Goal: Transaction & Acquisition: Download file/media

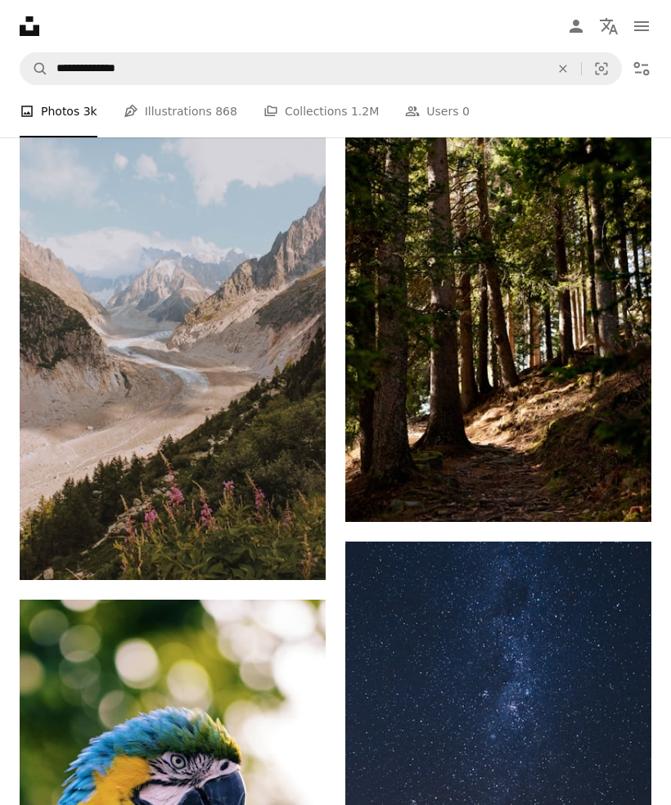
scroll to position [14604, 0]
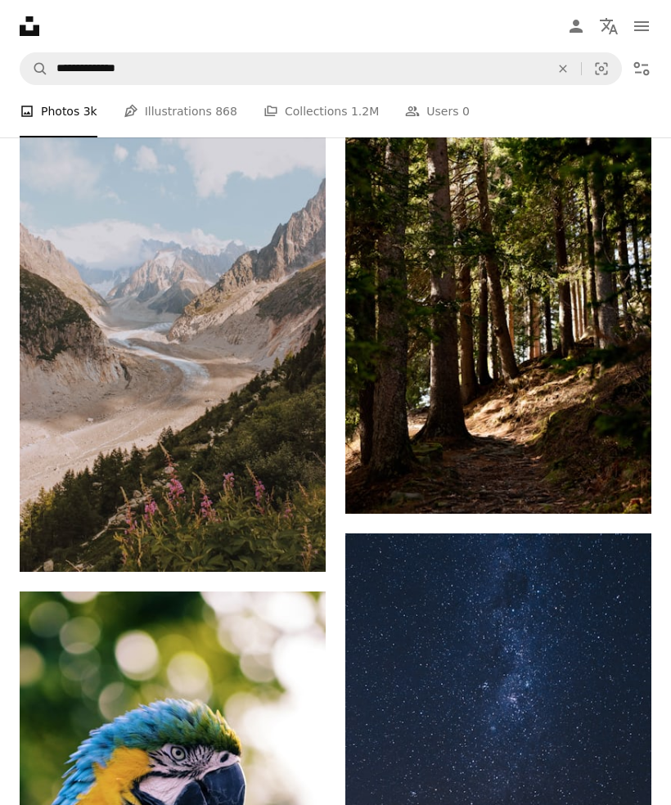
click at [91, 321] on img at bounding box center [173, 342] width 306 height 459
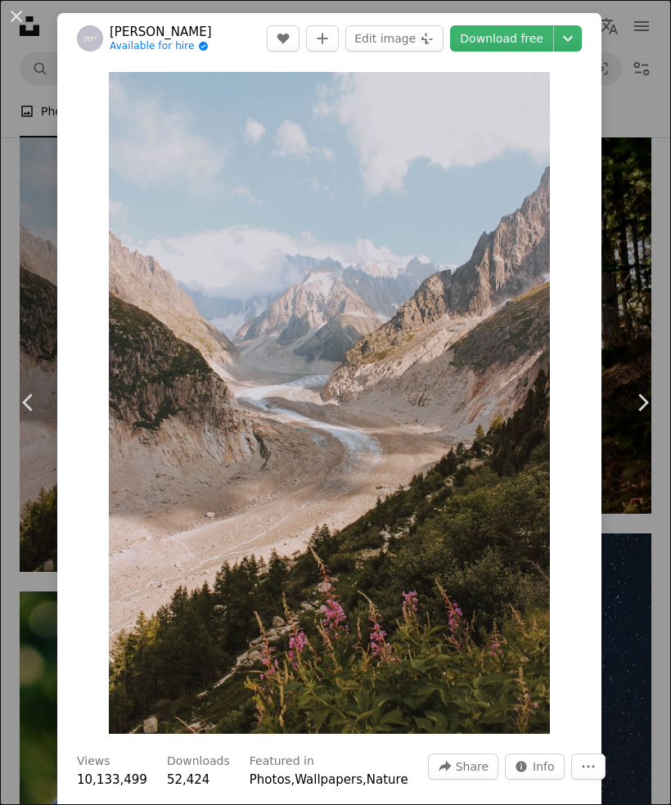
click at [518, 40] on link "Download free" at bounding box center [501, 38] width 103 height 26
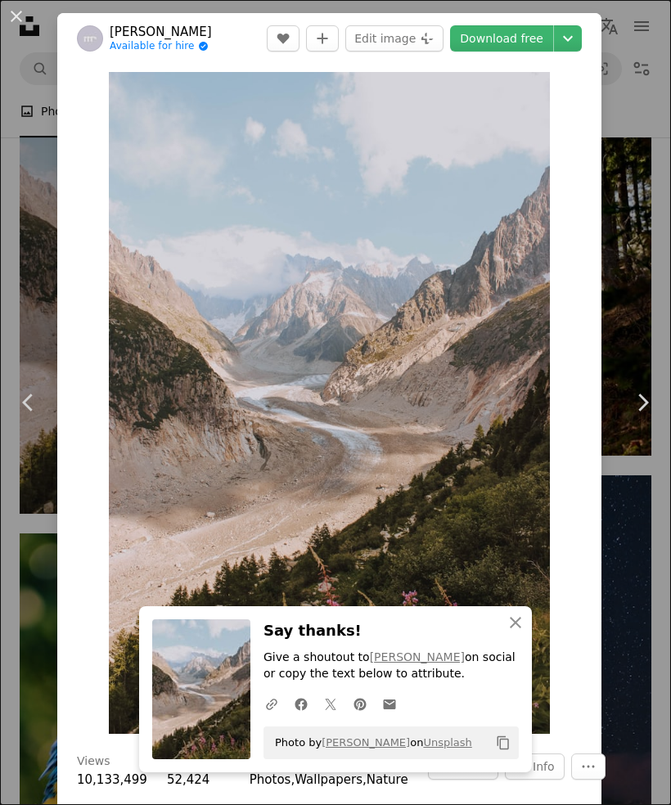
click at [27, 168] on div "An X shape Chevron left Chevron right [PERSON_NAME] Available for hire A checkm…" at bounding box center [335, 402] width 671 height 805
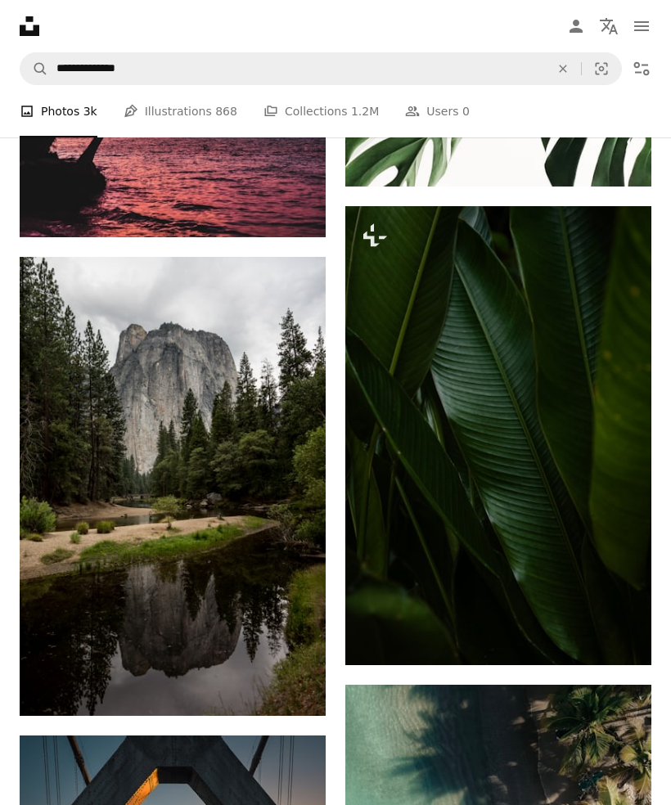
scroll to position [17973, 0]
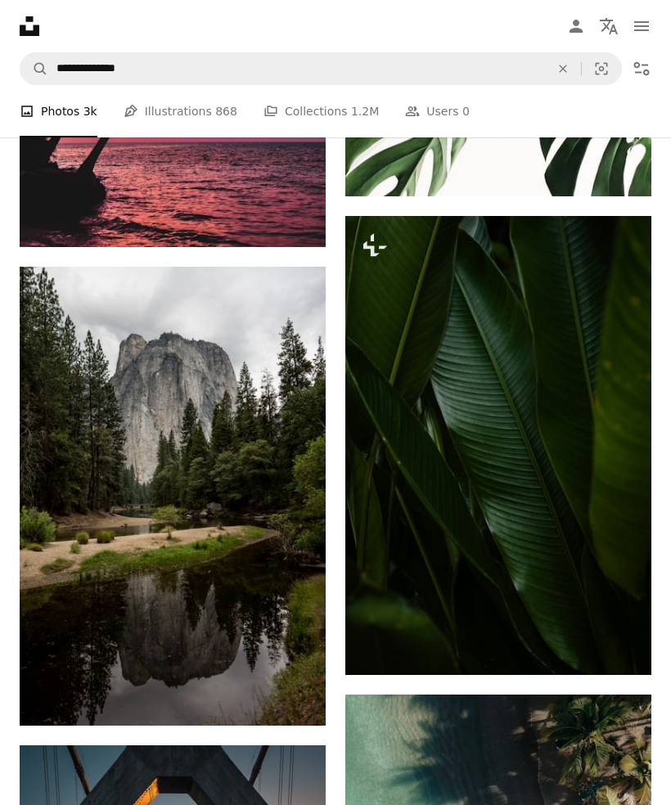
click at [222, 428] on img at bounding box center [173, 496] width 306 height 459
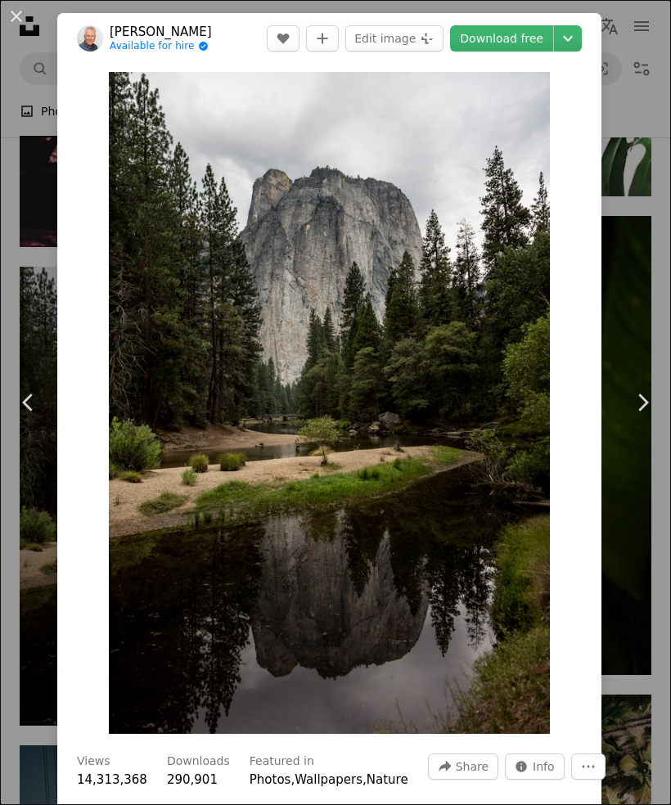
click at [538, 37] on link "Download free" at bounding box center [501, 38] width 103 height 26
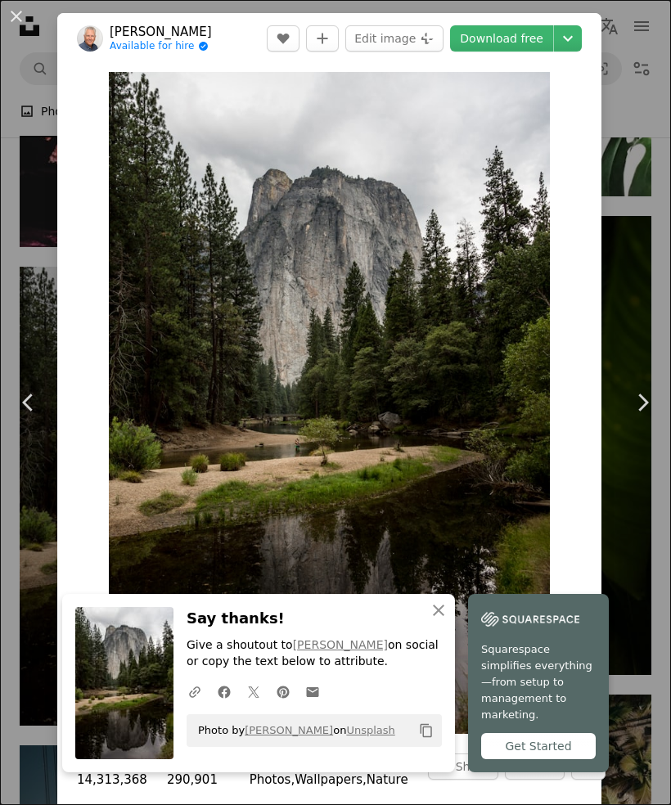
click at [437, 255] on img "Zoom in on this image" at bounding box center [329, 403] width 441 height 662
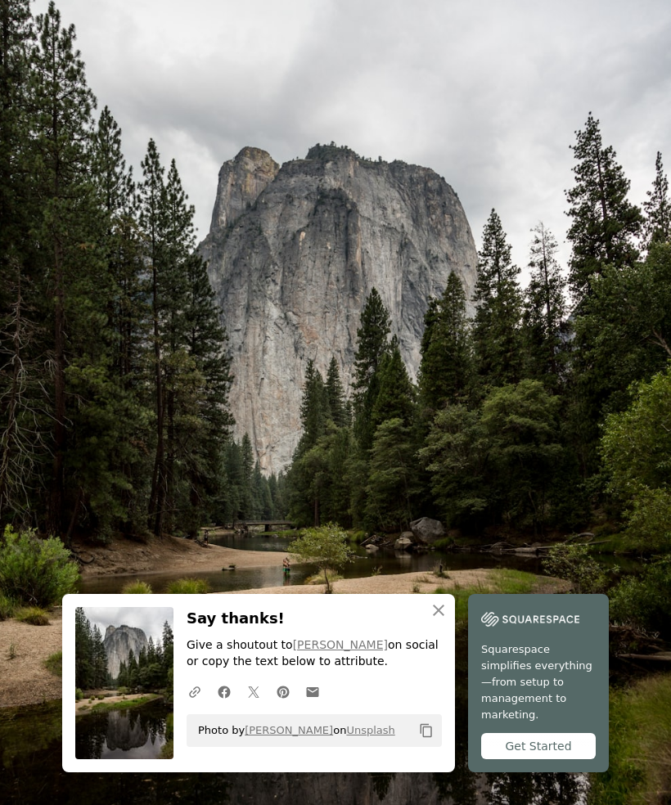
click at [627, 29] on img "Zoom out on this image" at bounding box center [335, 503] width 672 height 1008
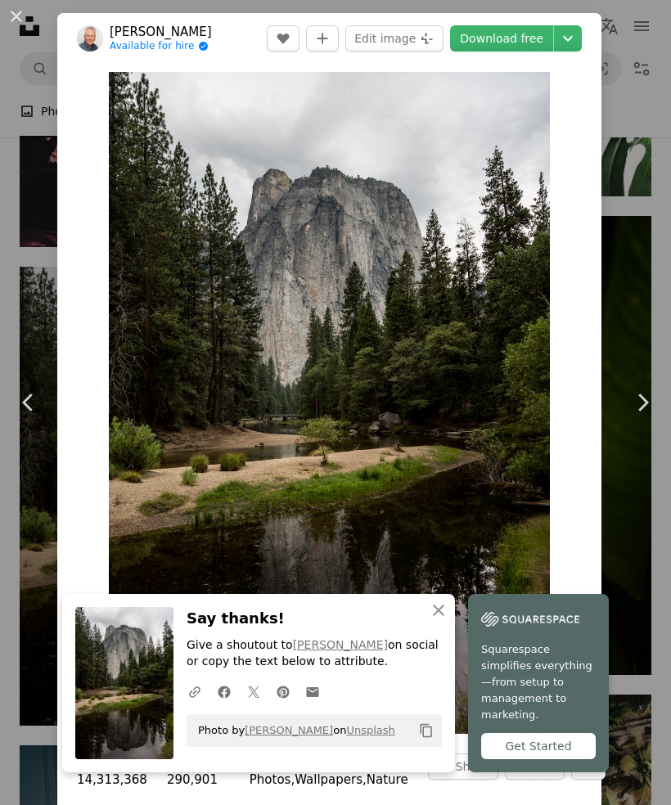
click at [640, 28] on div "An X shape Chevron left Chevron right [PERSON_NAME] Available for hire A checkm…" at bounding box center [335, 402] width 671 height 805
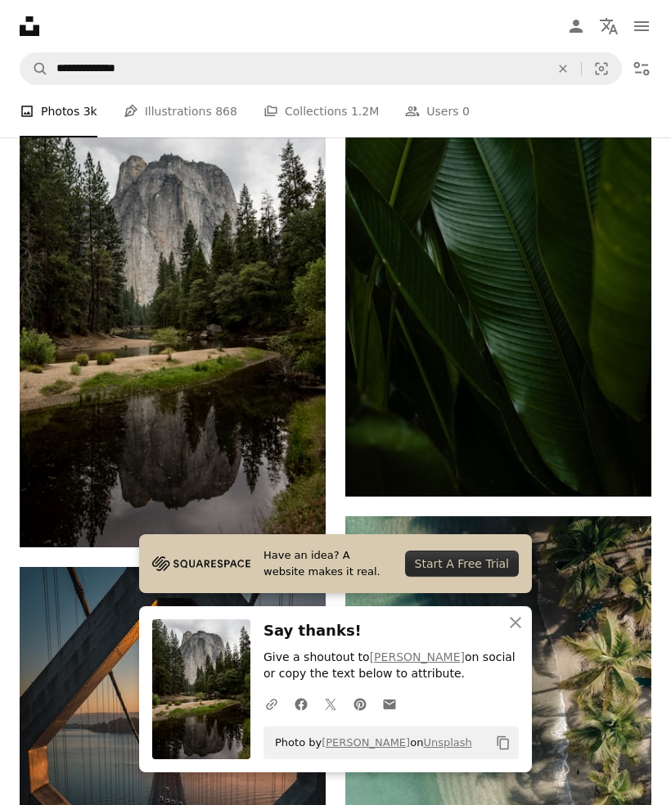
scroll to position [18151, 0]
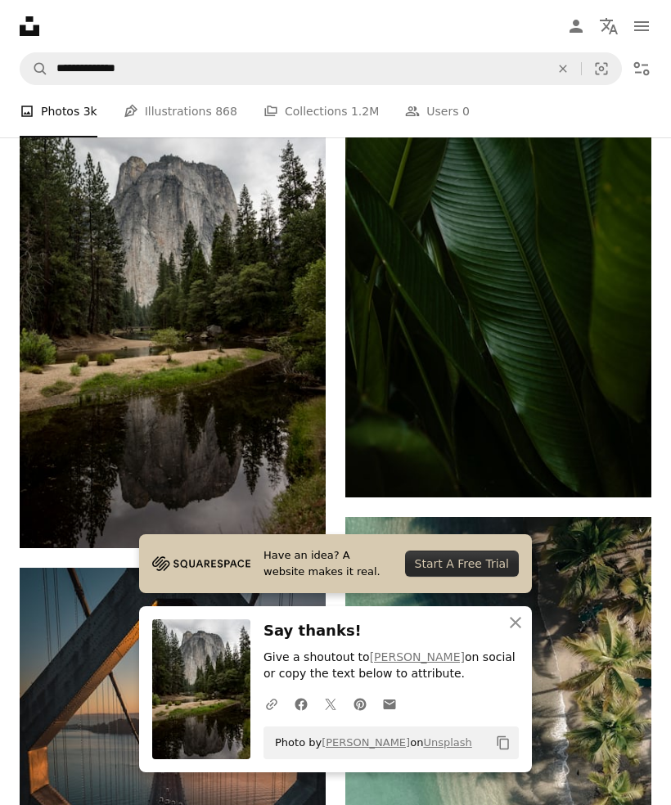
click at [642, 67] on icon "Filters" at bounding box center [641, 69] width 20 height 20
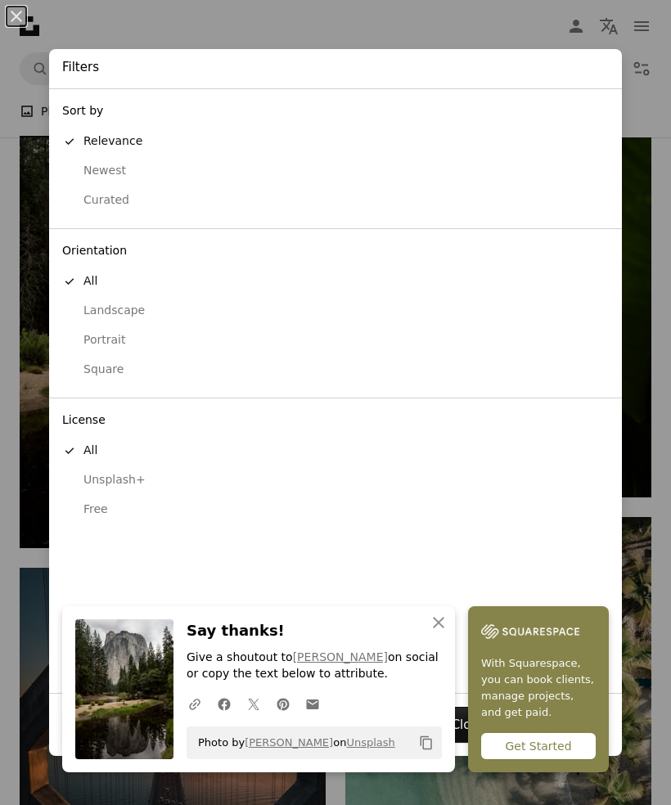
click at [115, 505] on div "Free" at bounding box center [335, 509] width 546 height 16
click at [456, 7] on div "An X shape Filters Sort by A checkmark Relevance Newest Curated Orientation A c…" at bounding box center [335, 402] width 671 height 805
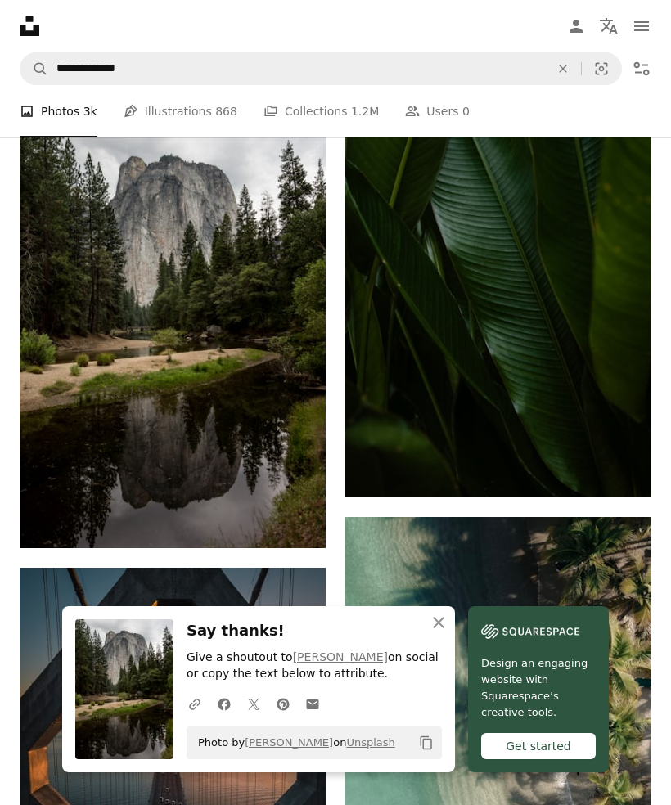
click at [435, 632] on icon "An X shape" at bounding box center [439, 623] width 20 height 20
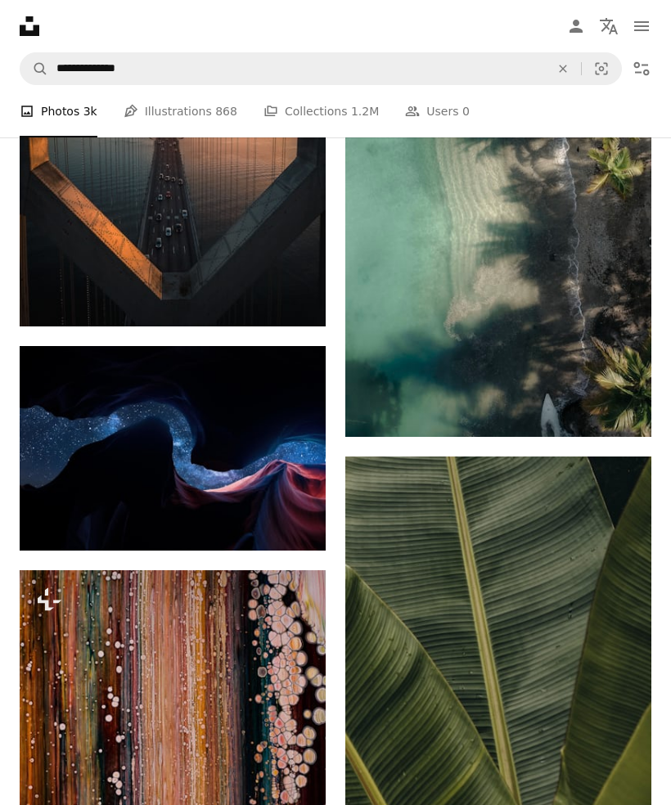
scroll to position [18772, 0]
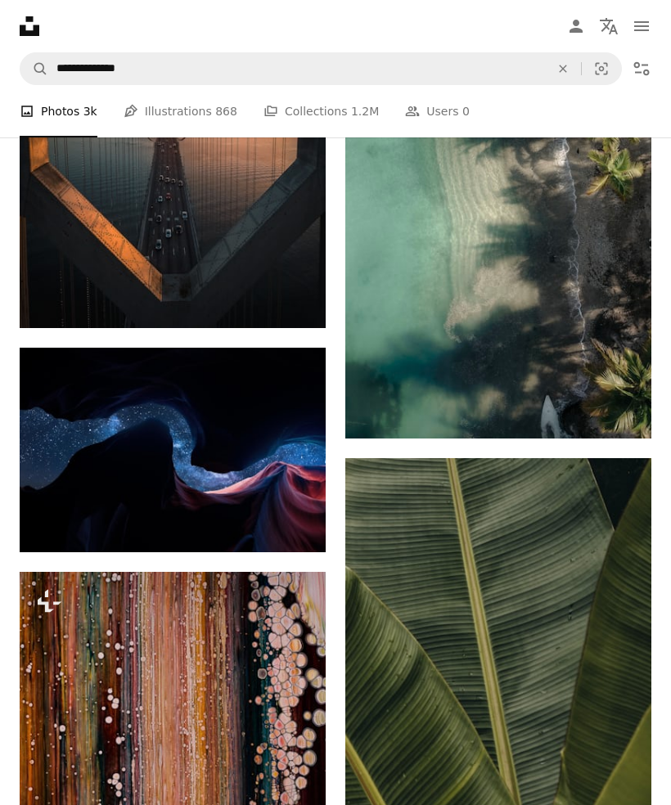
click at [645, 76] on icon "Filters" at bounding box center [641, 69] width 20 height 20
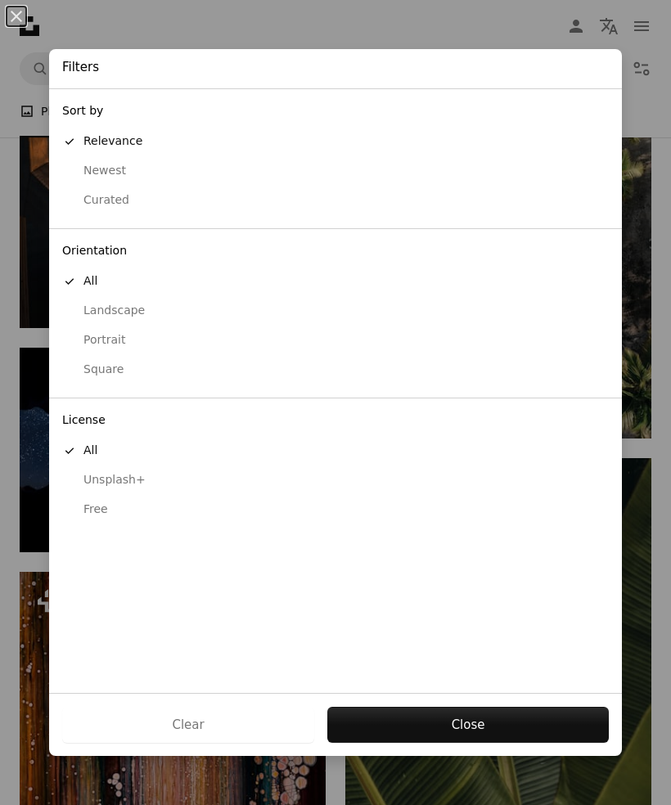
click at [134, 501] on div "Free" at bounding box center [335, 509] width 546 height 16
click at [442, 743] on button "Apply" at bounding box center [467, 725] width 282 height 36
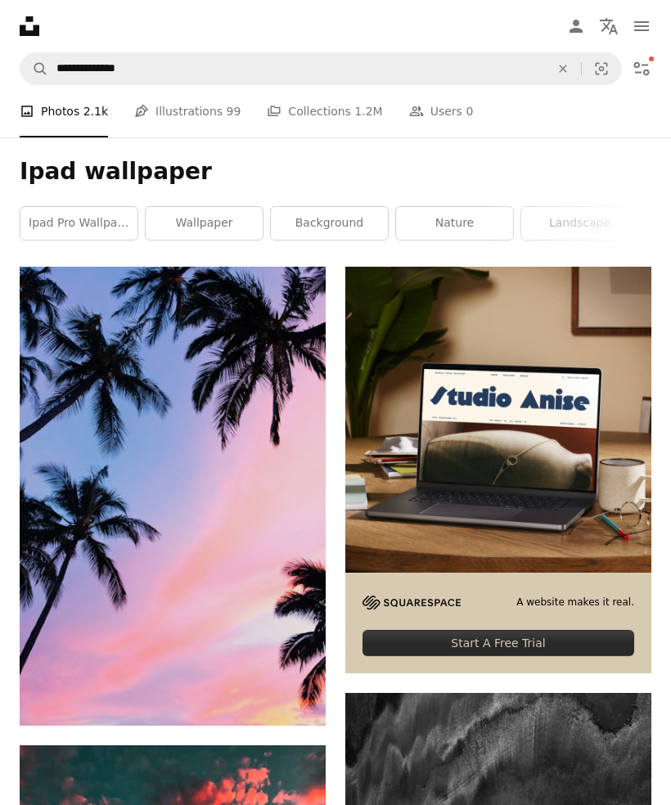
click at [469, 226] on link "nature" at bounding box center [454, 223] width 117 height 33
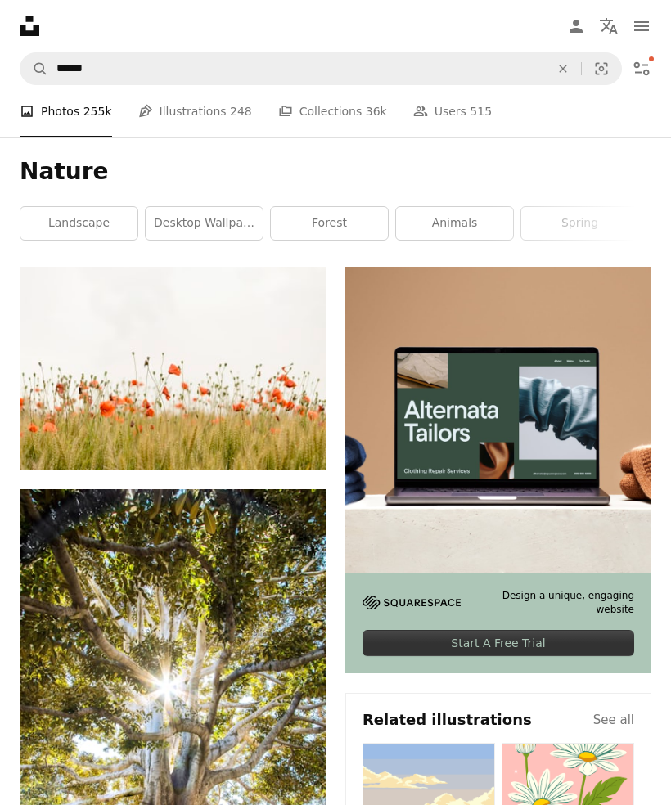
click at [363, 216] on link "forest" at bounding box center [329, 223] width 117 height 33
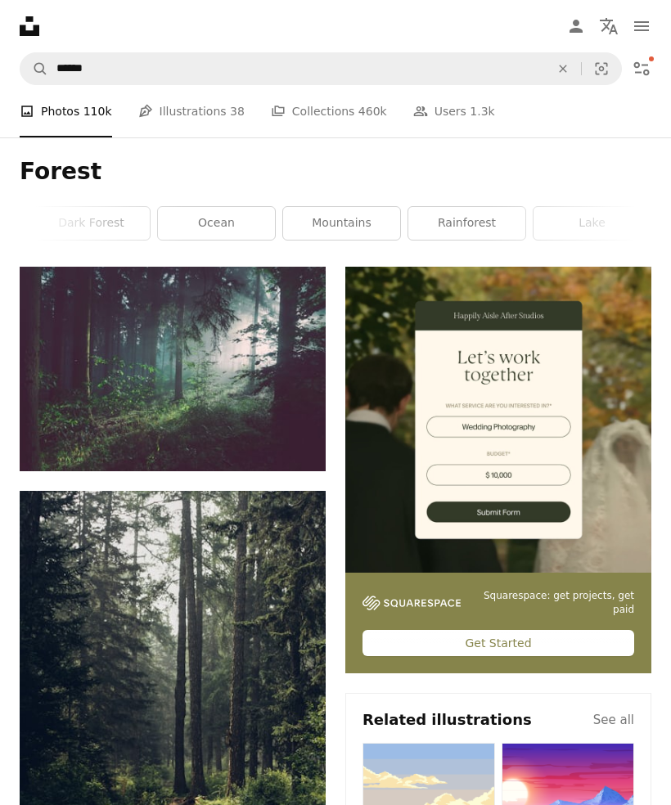
scroll to position [0, 864]
click at [370, 218] on link "mountains" at bounding box center [341, 223] width 117 height 33
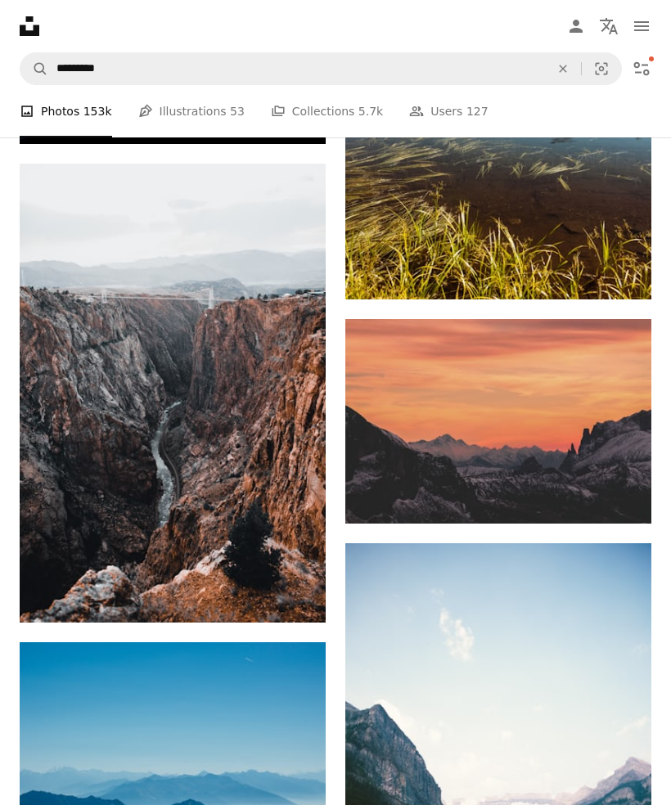
scroll to position [2728, 0]
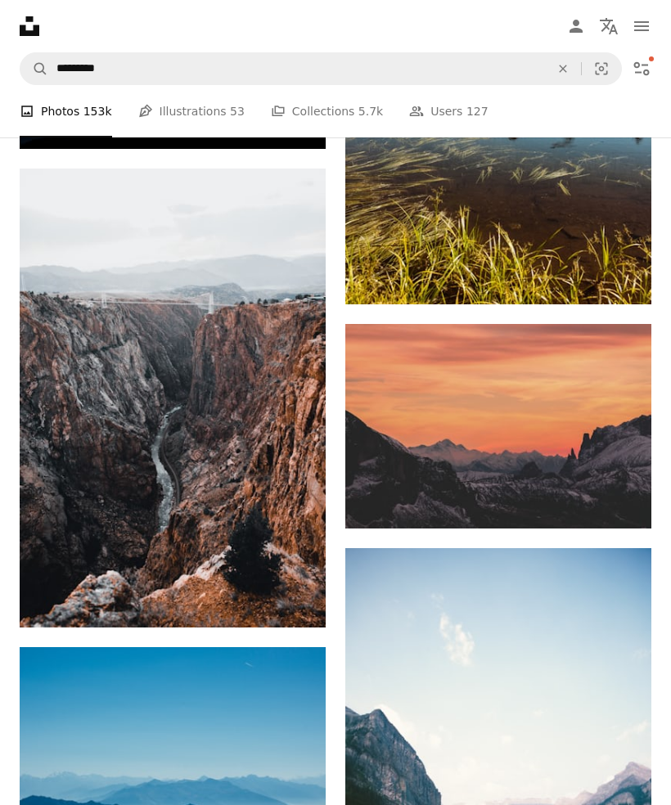
click at [272, 314] on img at bounding box center [173, 397] width 306 height 459
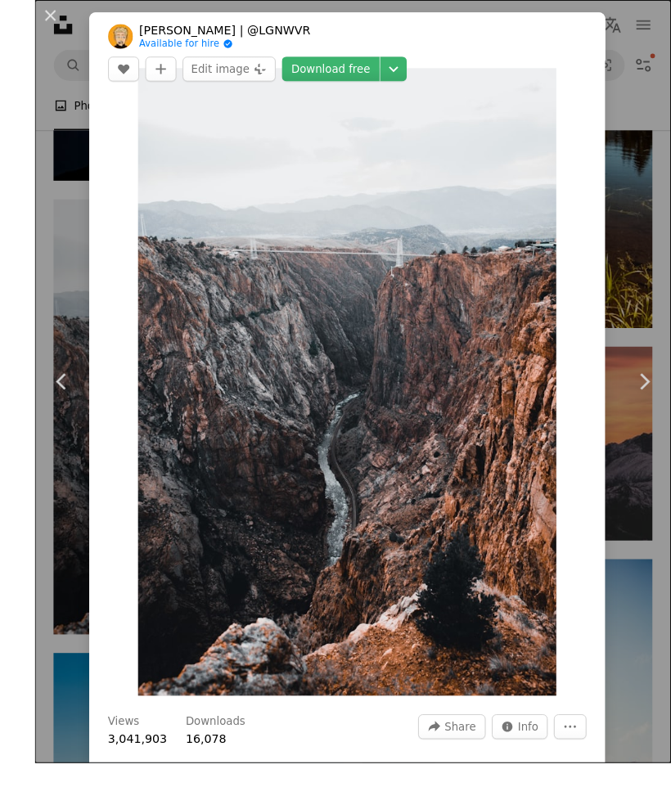
scroll to position [2752, 0]
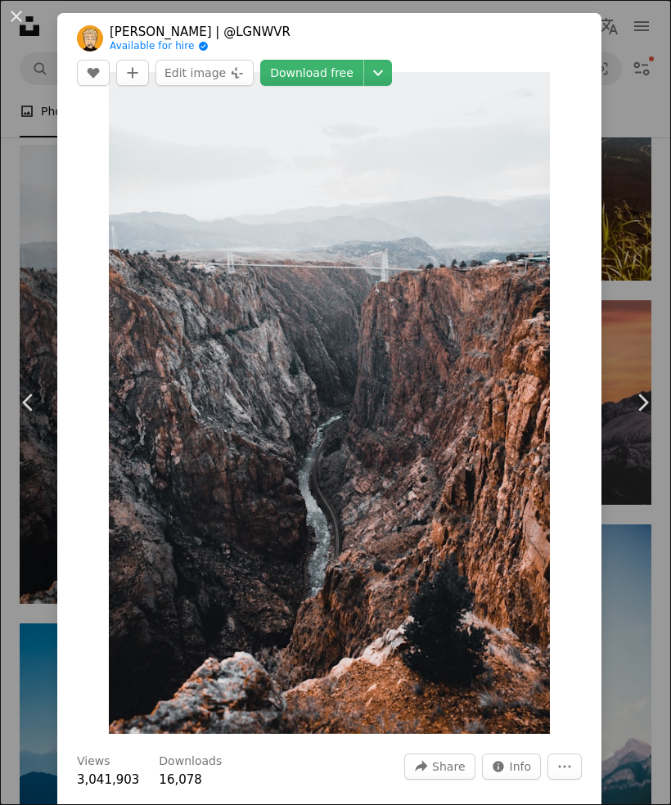
click at [644, 51] on div "An X shape Chevron left Chevron right [PERSON_NAME] | @LGNWVR Available for hir…" at bounding box center [335, 402] width 671 height 805
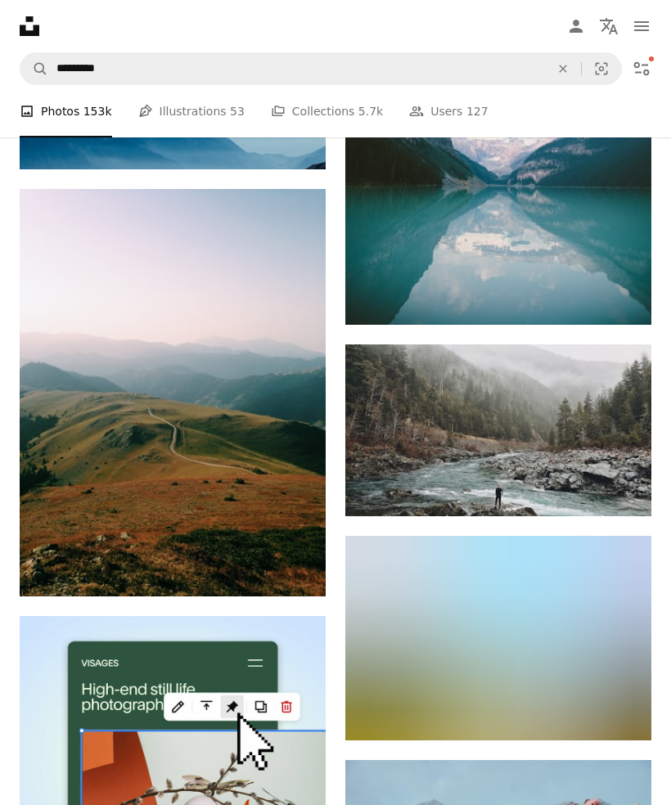
scroll to position [3407, 0]
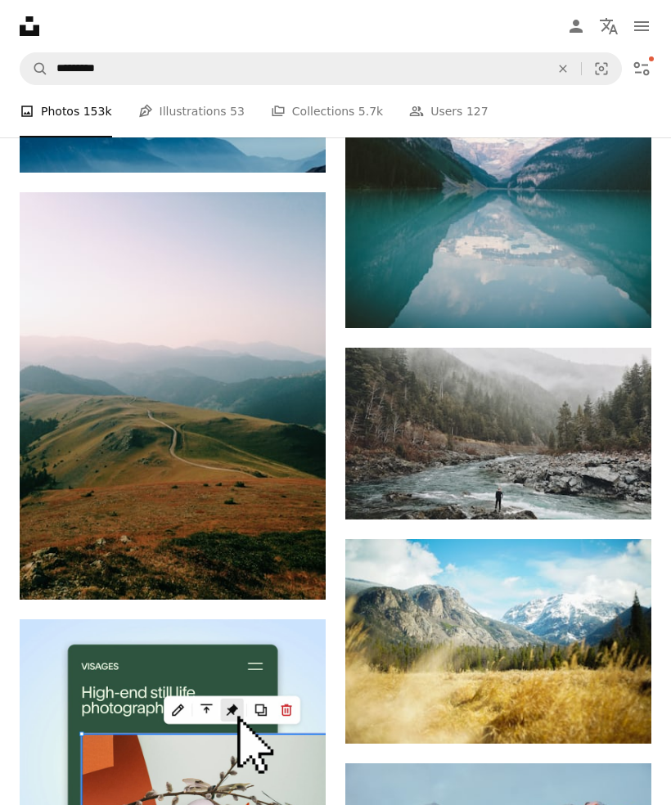
click at [474, 43] on nav "Unsplash logo Unsplash Home A photo Pen Tool A compass A stack of folders Downl…" at bounding box center [335, 26] width 671 height 52
click at [562, 69] on icon "An X shape" at bounding box center [563, 68] width 36 height 13
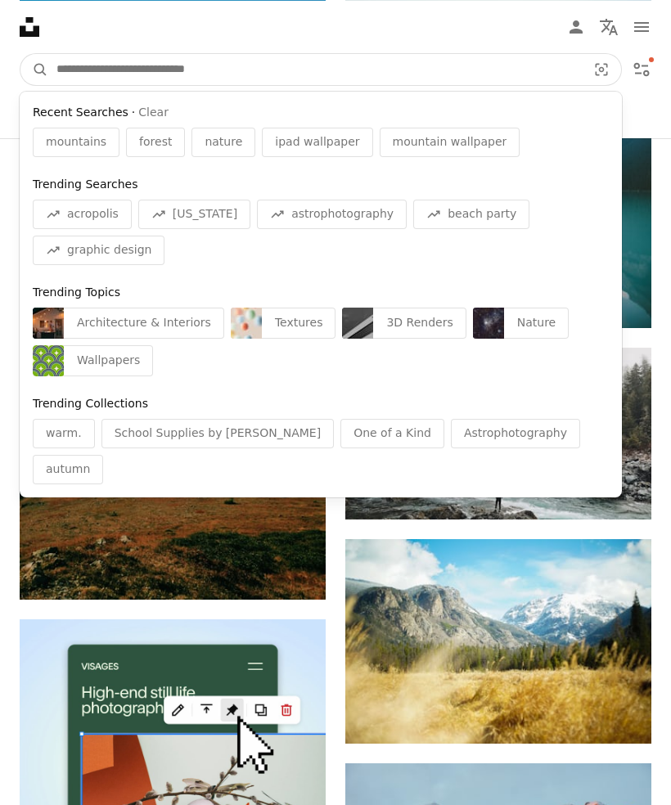
scroll to position [3406, 0]
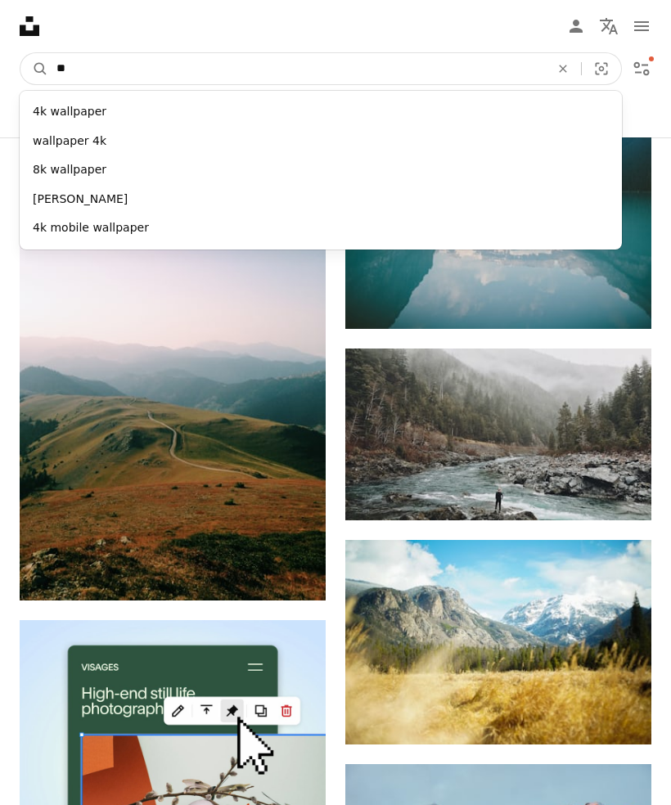
click at [500, 83] on input "**" at bounding box center [296, 68] width 496 height 31
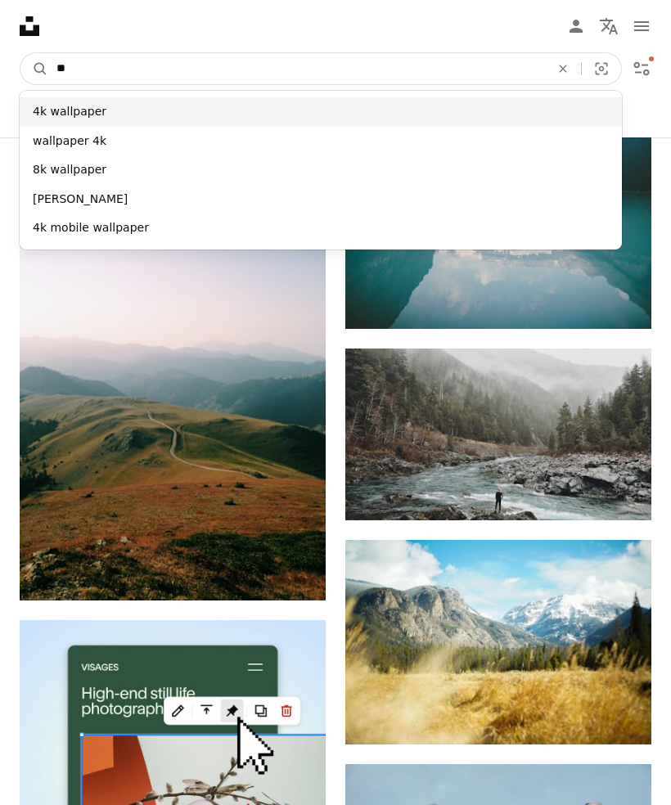
type input "**"
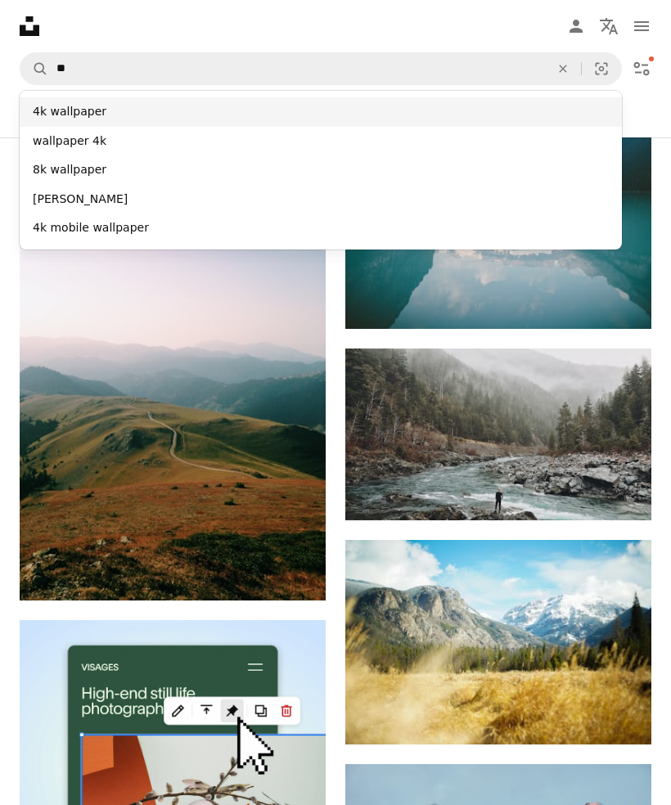
click at [495, 99] on div "4k wallpaper" at bounding box center [321, 111] width 602 height 29
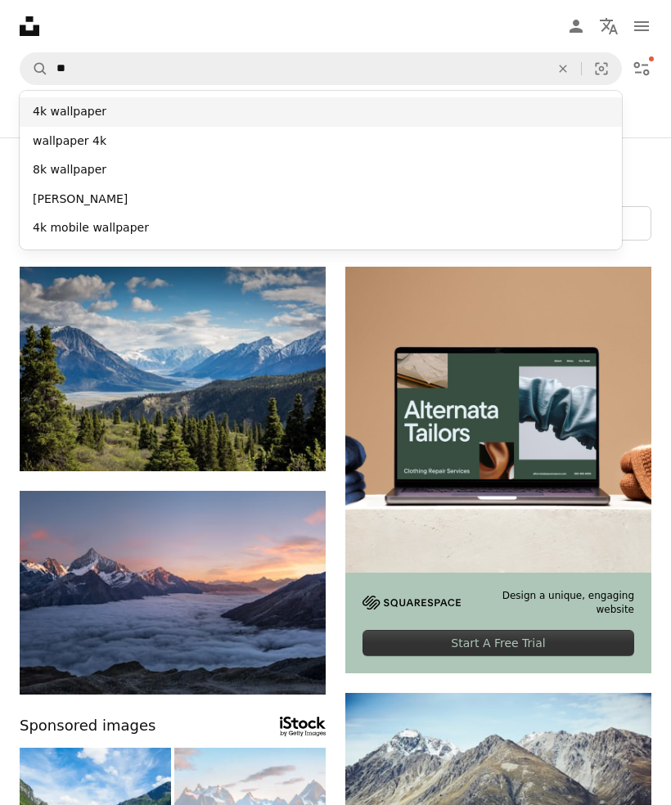
click at [495, 99] on div "A photo Photos 153k Pen Tool Illustrations 53 A stack of folders Collections 5.…" at bounding box center [335, 111] width 631 height 52
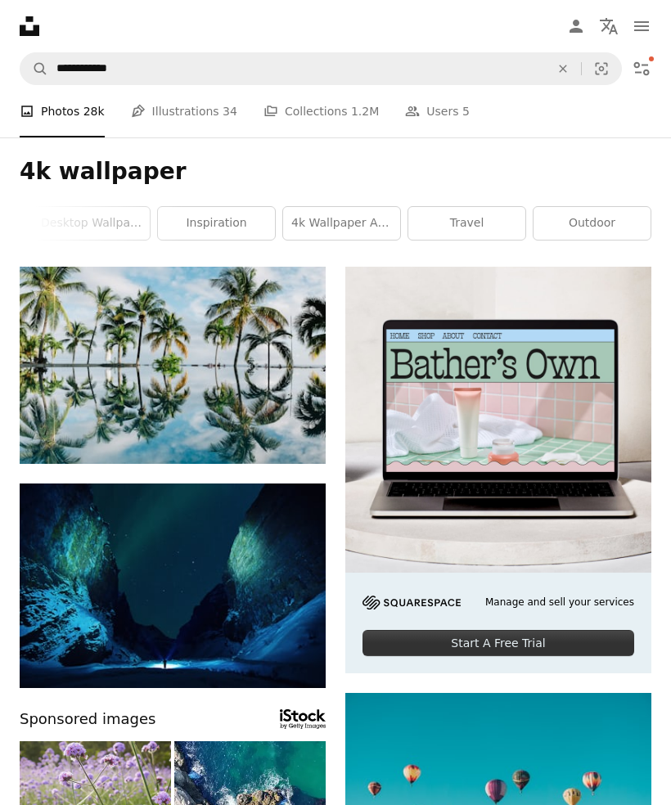
click at [441, 41] on nav "Unsplash logo Unsplash Home A photo Pen Tool A compass A stack of folders Downl…" at bounding box center [335, 26] width 671 height 52
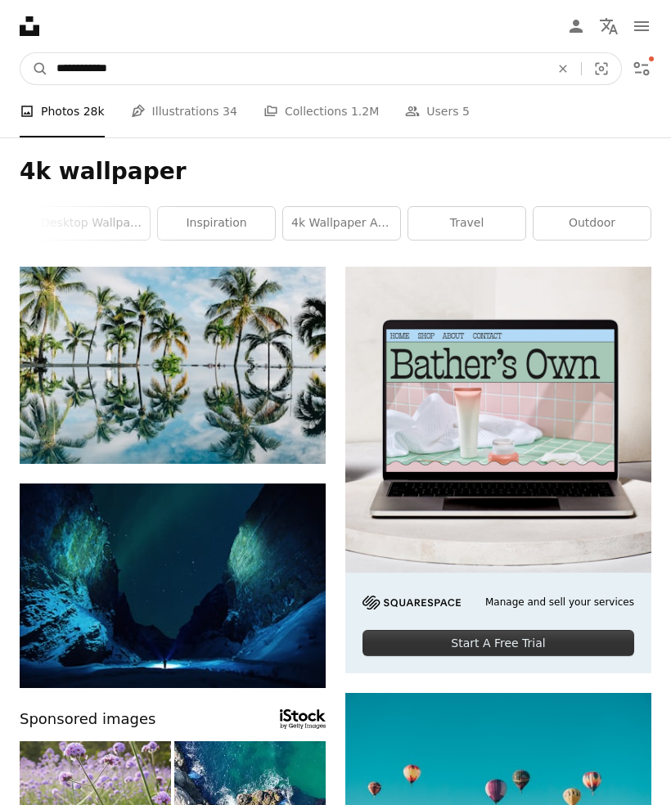
click at [432, 61] on input "**********" at bounding box center [296, 68] width 496 height 31
type input "**********"
click at [34, 69] on button "A magnifying glass" at bounding box center [34, 68] width 28 height 31
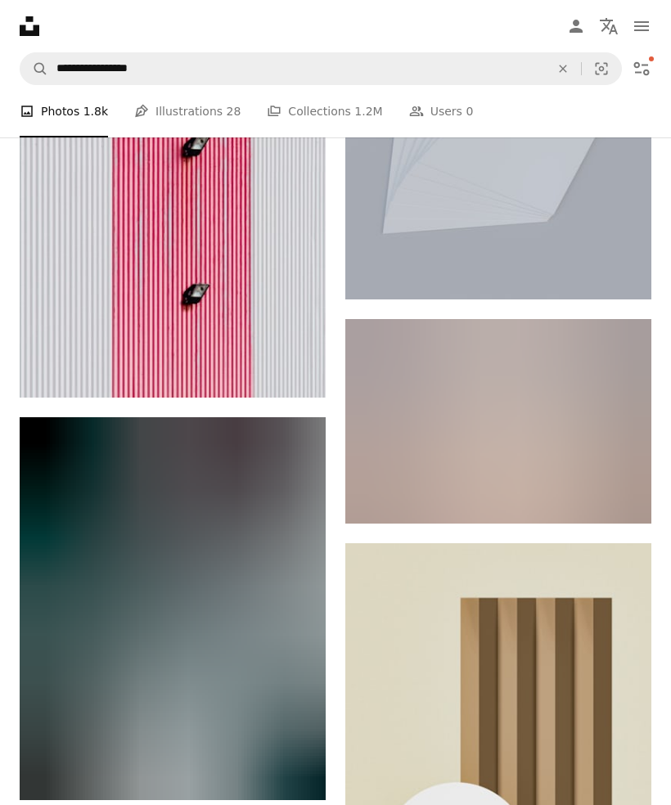
scroll to position [37776, 0]
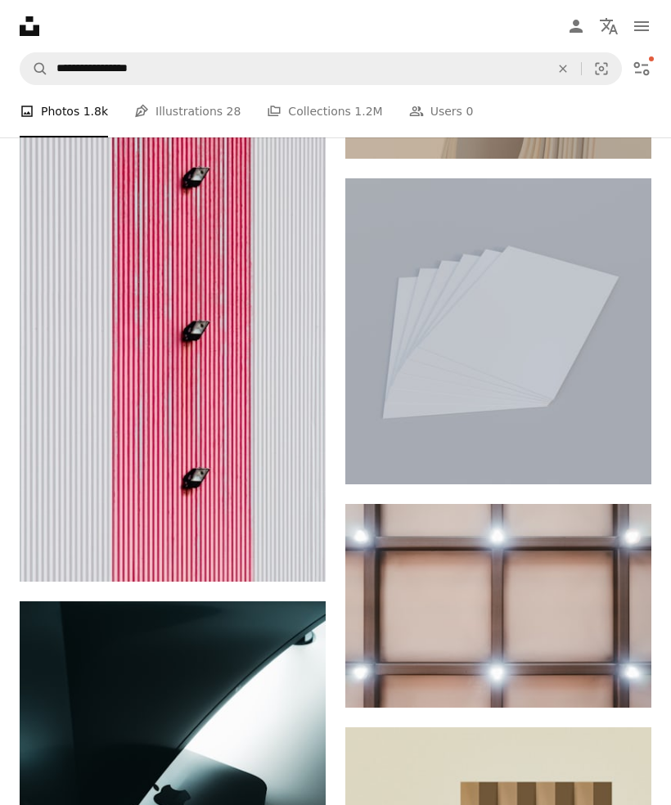
click at [262, 321] on img at bounding box center [173, 317] width 306 height 532
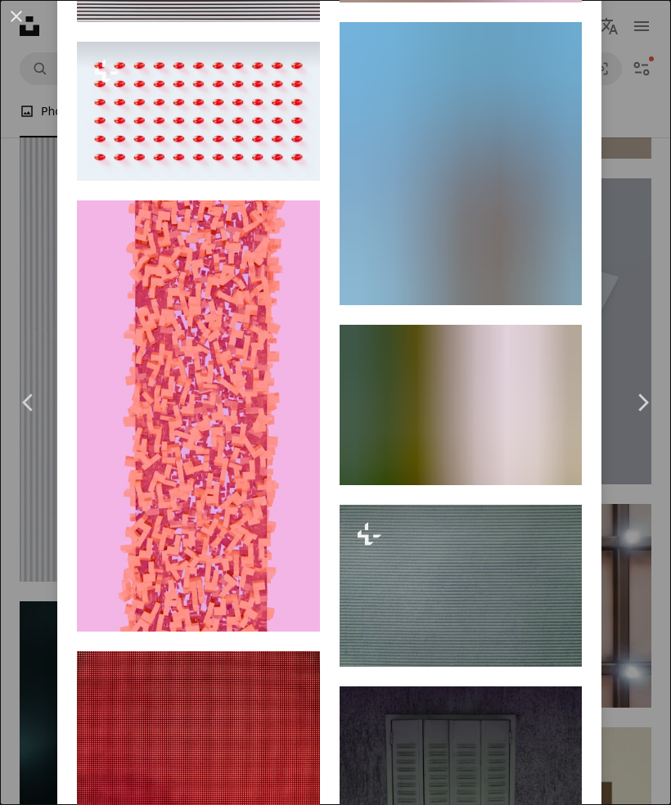
scroll to position [1701, 0]
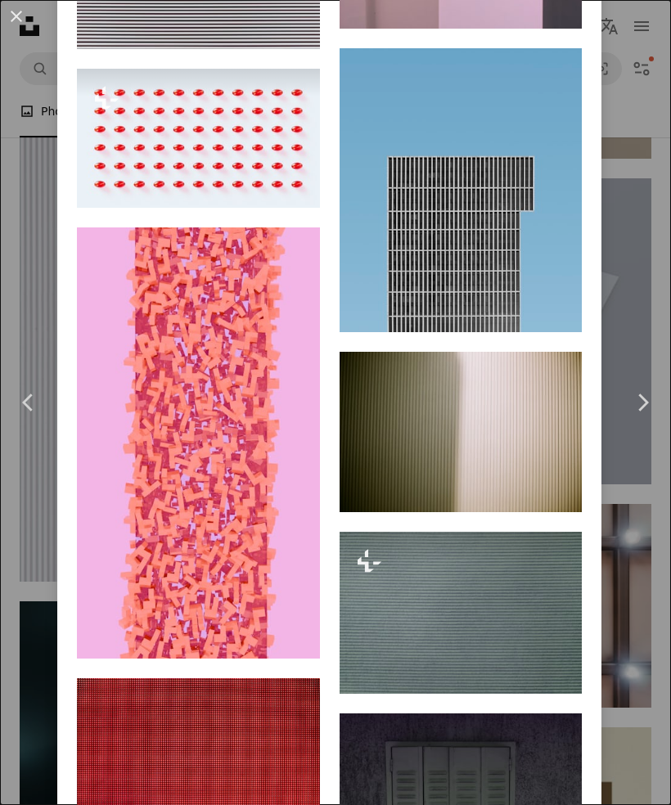
click at [503, 298] on img at bounding box center [460, 189] width 243 height 283
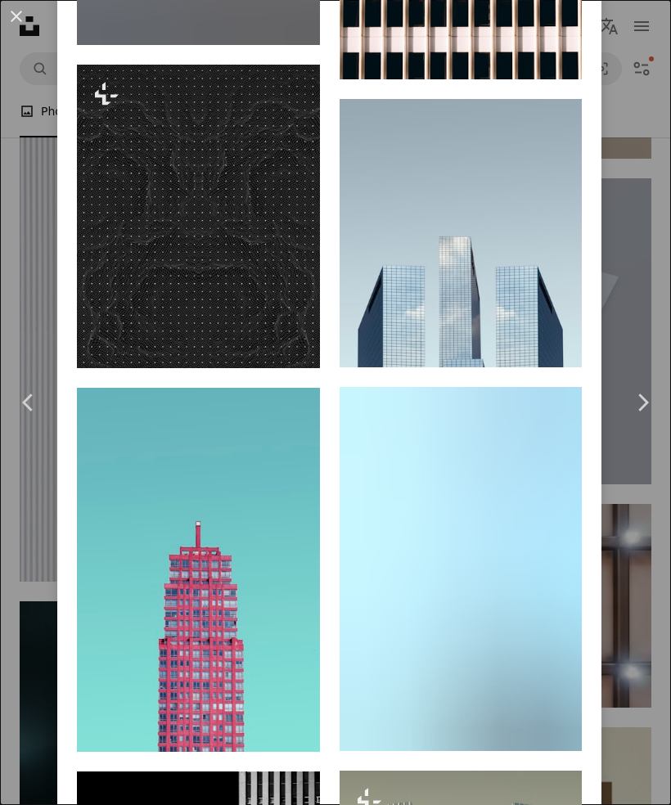
scroll to position [6657, 0]
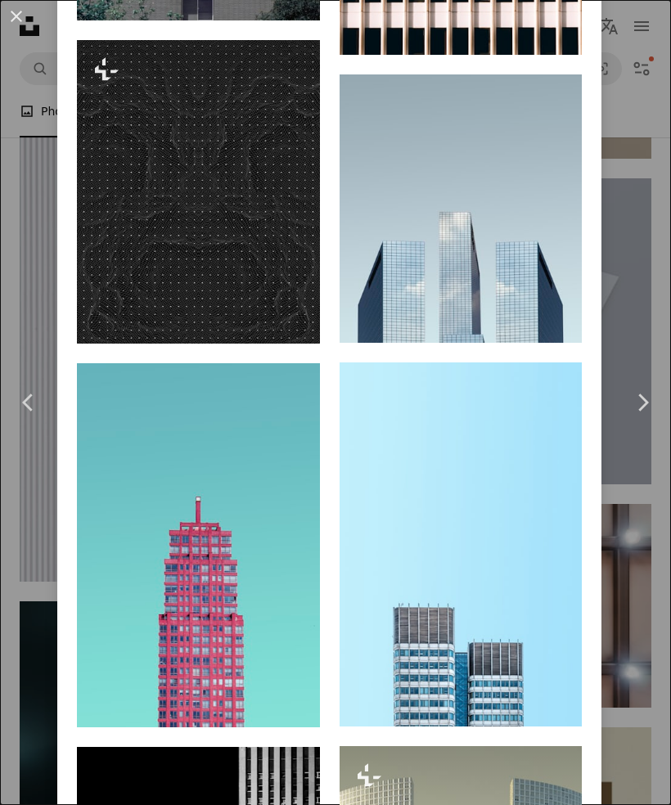
click at [635, 93] on div "An X shape Chevron left Chevron right [PERSON_NAME] A heart A plus sign Edit im…" at bounding box center [335, 402] width 671 height 805
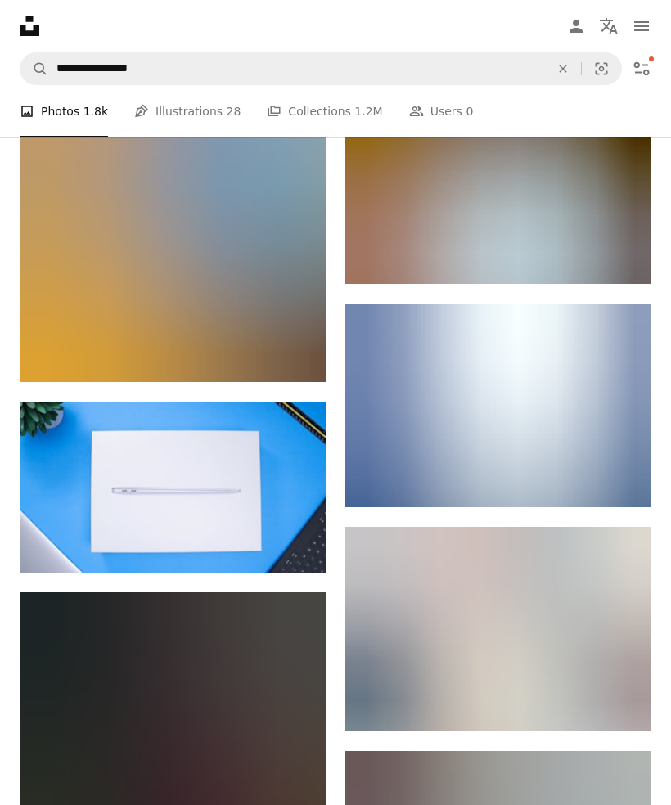
scroll to position [47030, 0]
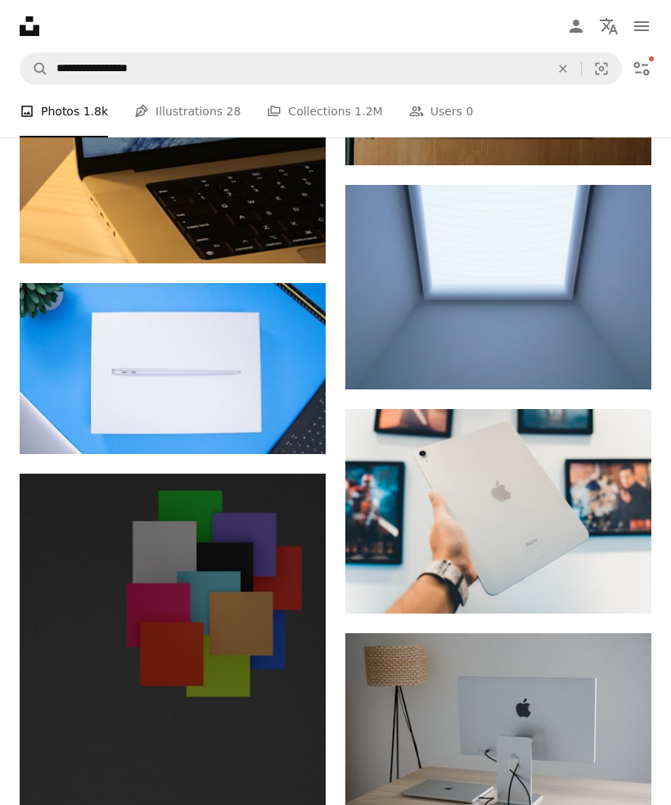
click at [213, 103] on link "Pen Tool Illustrations 28" at bounding box center [187, 111] width 106 height 52
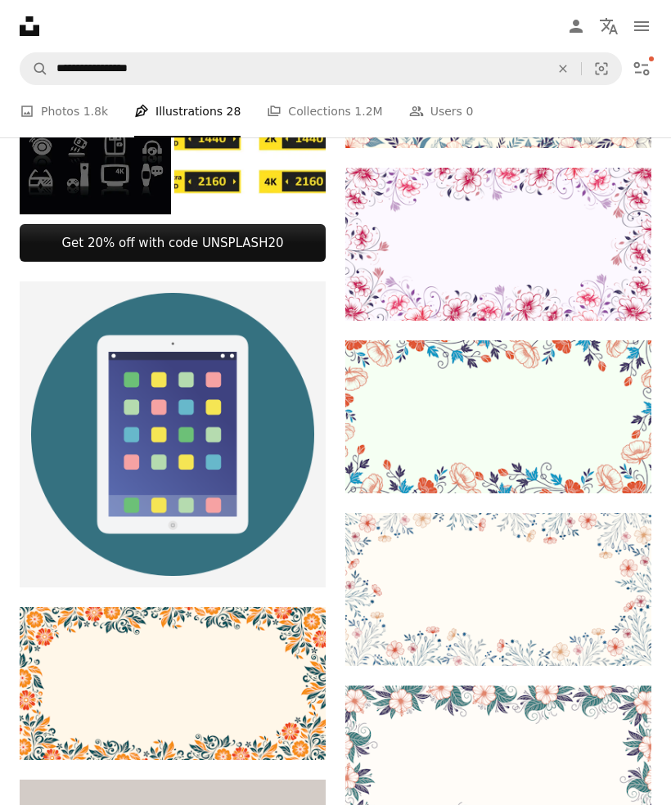
scroll to position [1054, 0]
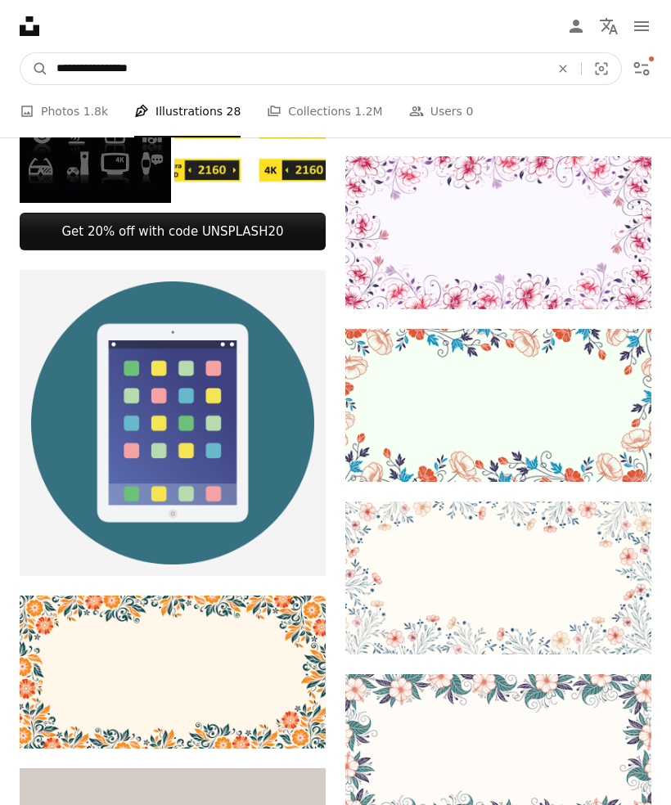
click at [299, 64] on input "**********" at bounding box center [296, 68] width 496 height 31
click at [82, 64] on input "**********" at bounding box center [296, 68] width 496 height 31
type input "**********"
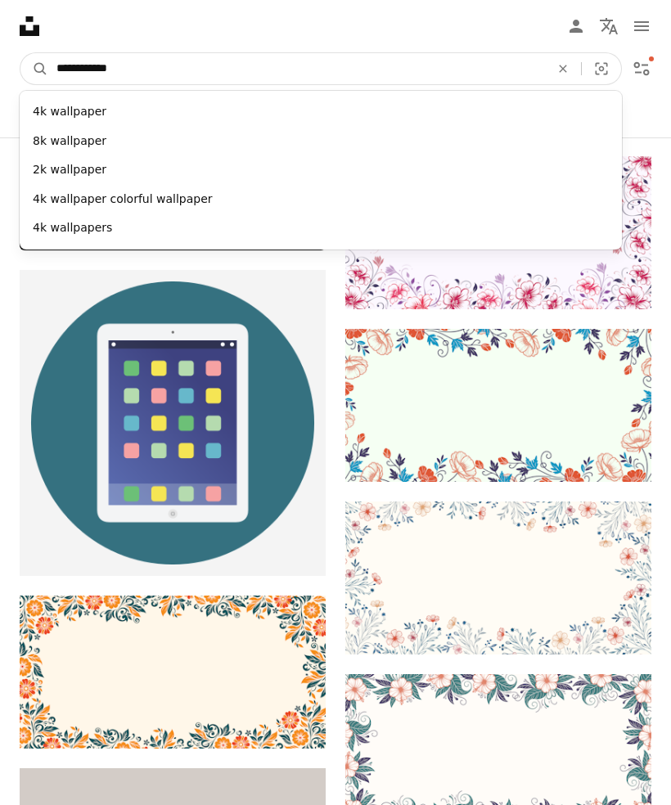
click at [34, 69] on button "A magnifying glass" at bounding box center [34, 68] width 28 height 31
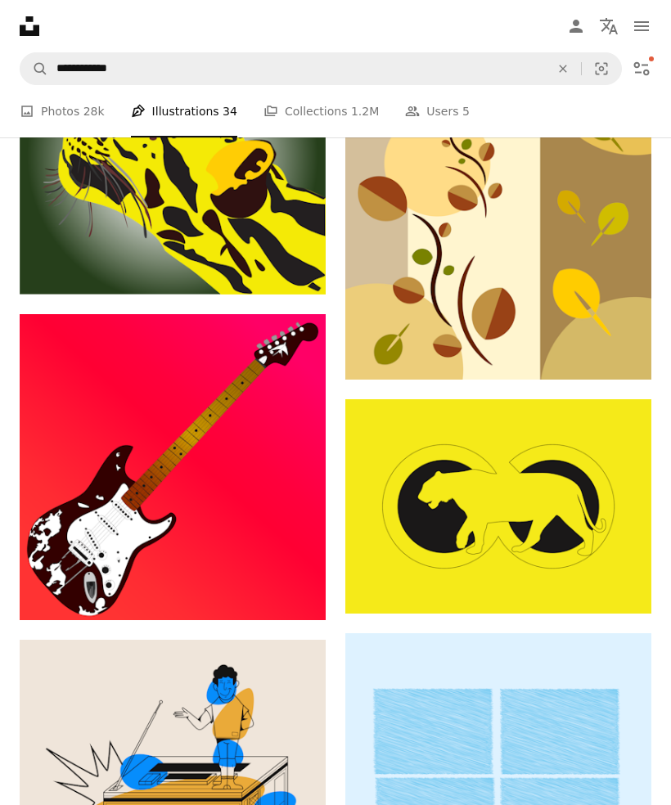
scroll to position [1233, 0]
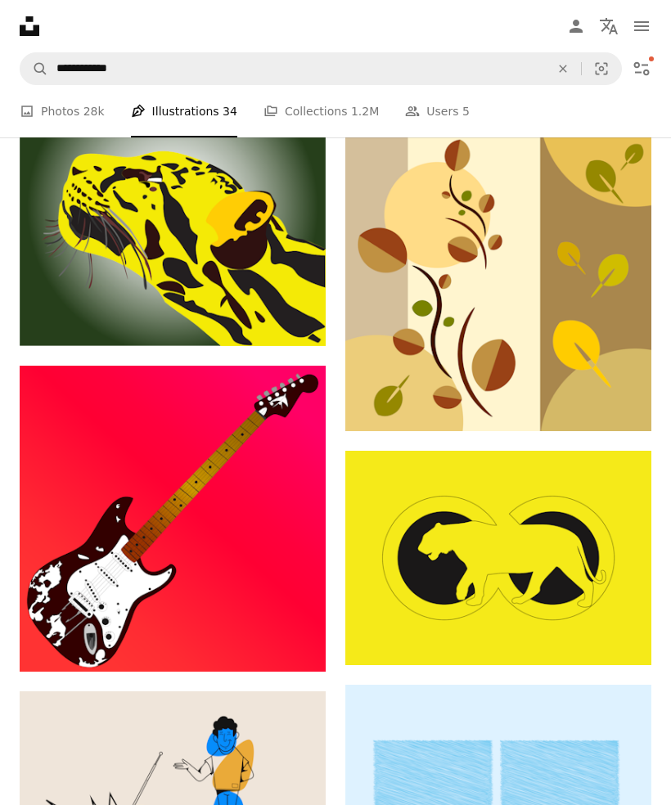
click at [91, 116] on span "28k" at bounding box center [93, 111] width 21 height 18
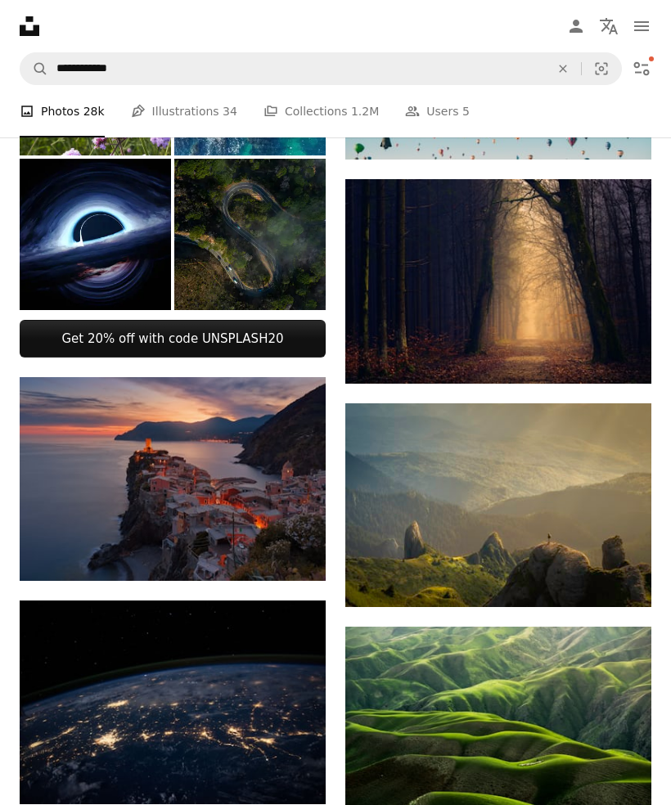
scroll to position [754, 0]
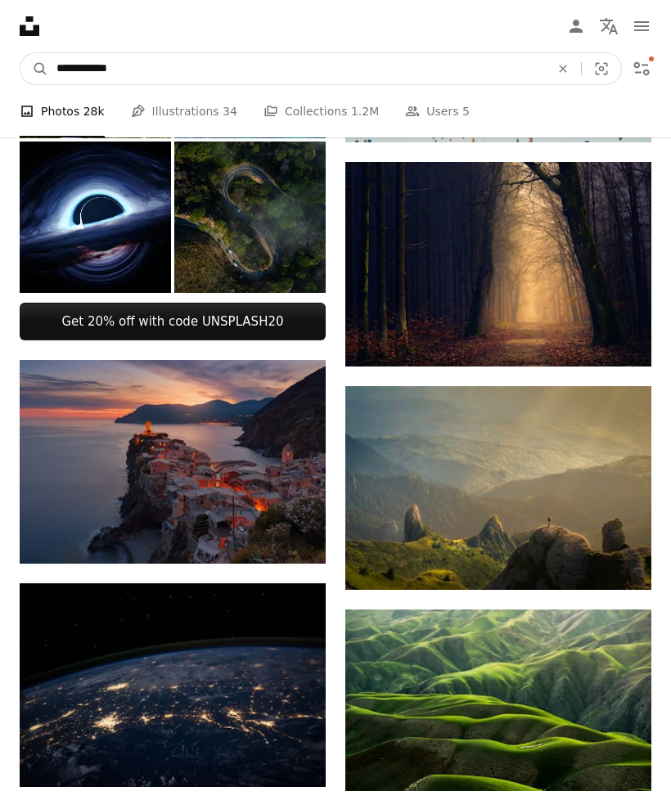
click at [320, 80] on input "**********" at bounding box center [296, 68] width 496 height 31
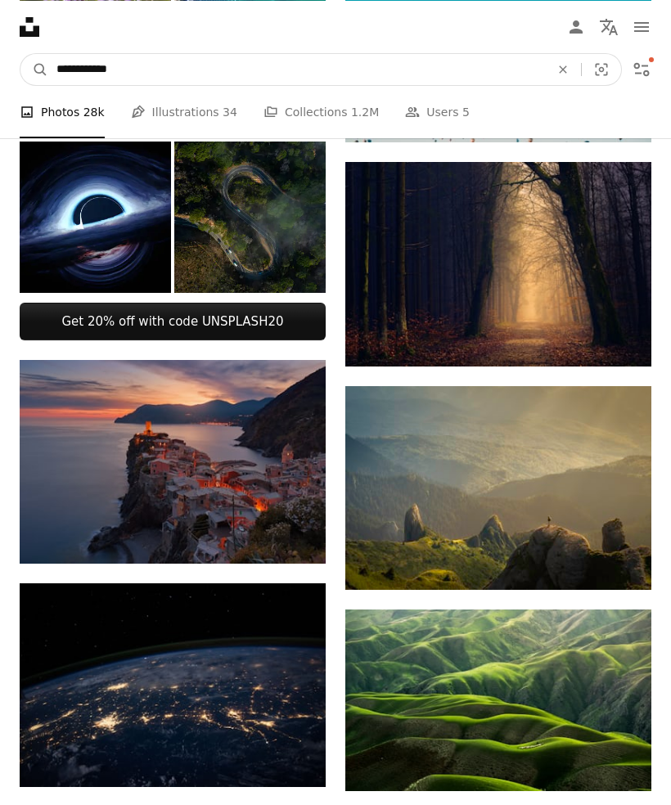
scroll to position [753, 0]
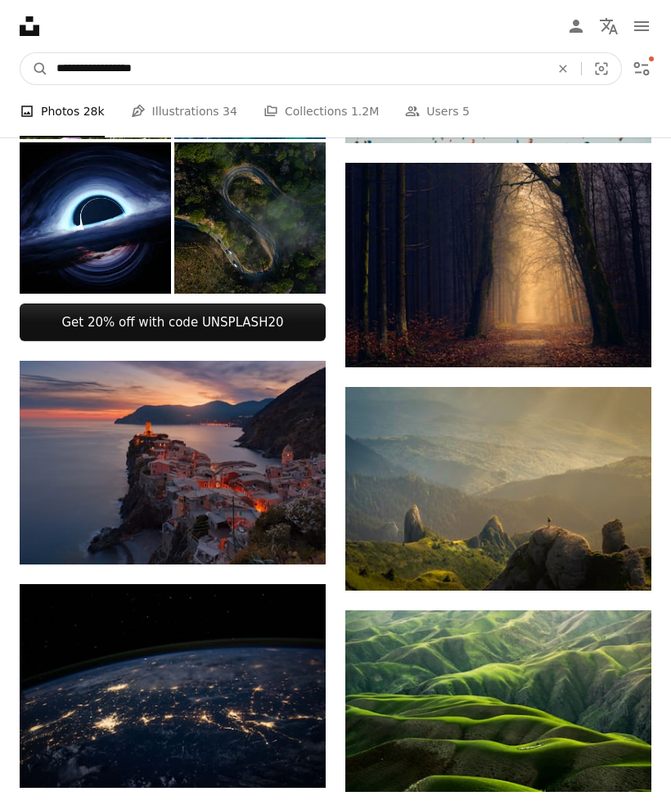
type input "**********"
click at [34, 68] on button "A magnifying glass" at bounding box center [34, 68] width 28 height 31
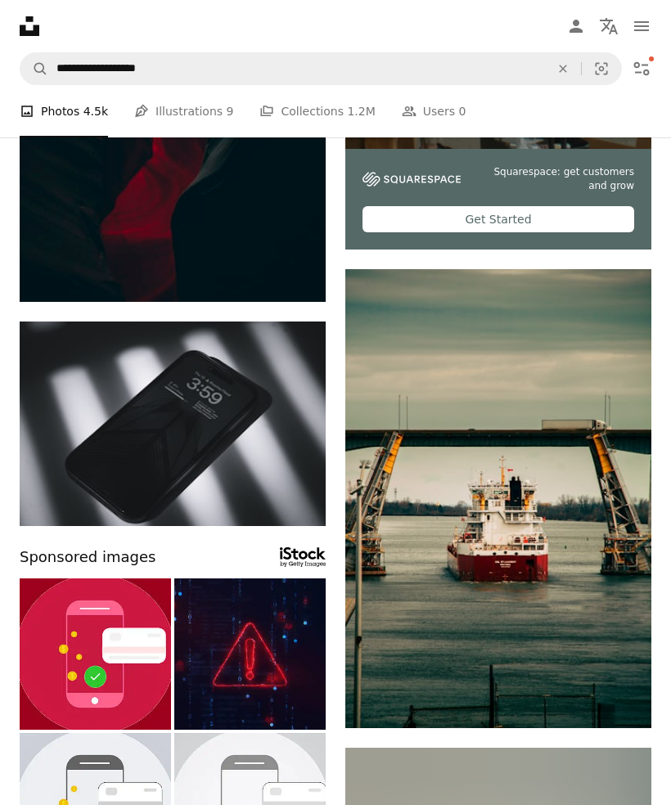
scroll to position [407, 0]
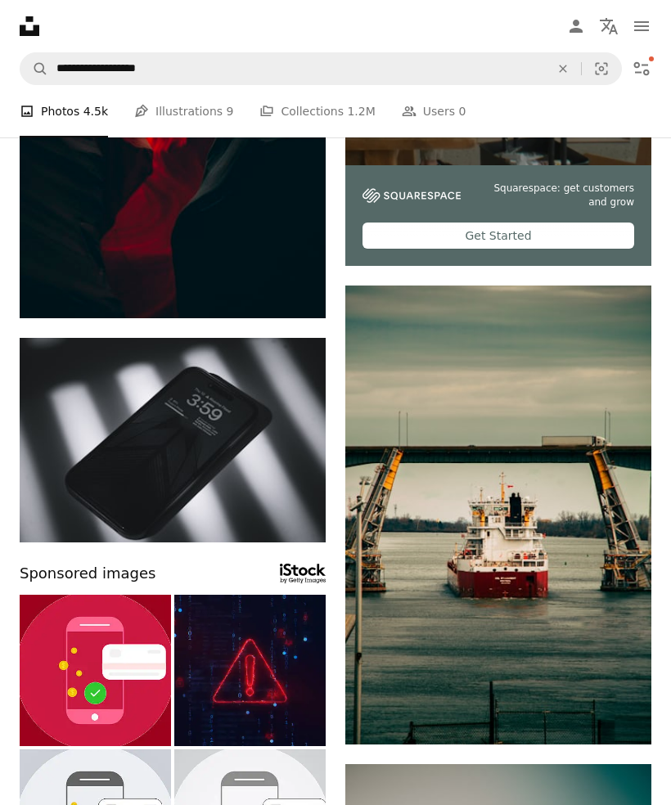
click at [641, 24] on icon "navigation menu" at bounding box center [641, 26] width 20 height 20
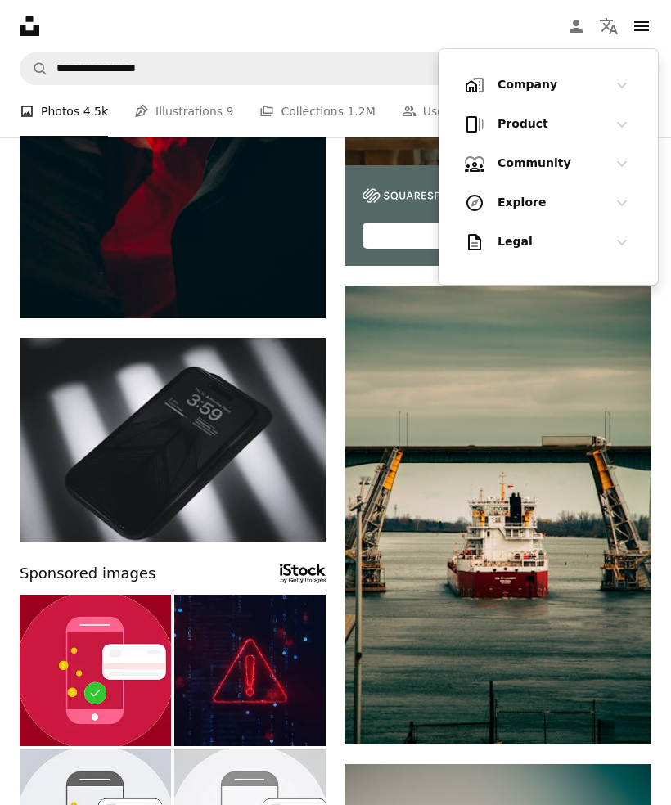
click at [479, 13] on nav "Unsplash logo Unsplash Home A photo Pen Tool A compass A stack of folders Downl…" at bounding box center [335, 26] width 671 height 52
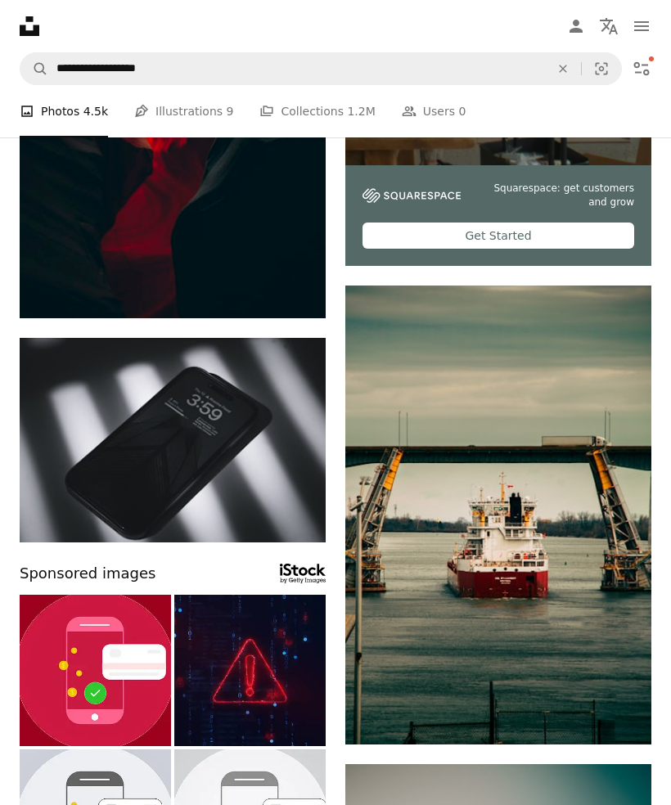
click at [564, 60] on button "An X shape" at bounding box center [563, 68] width 36 height 31
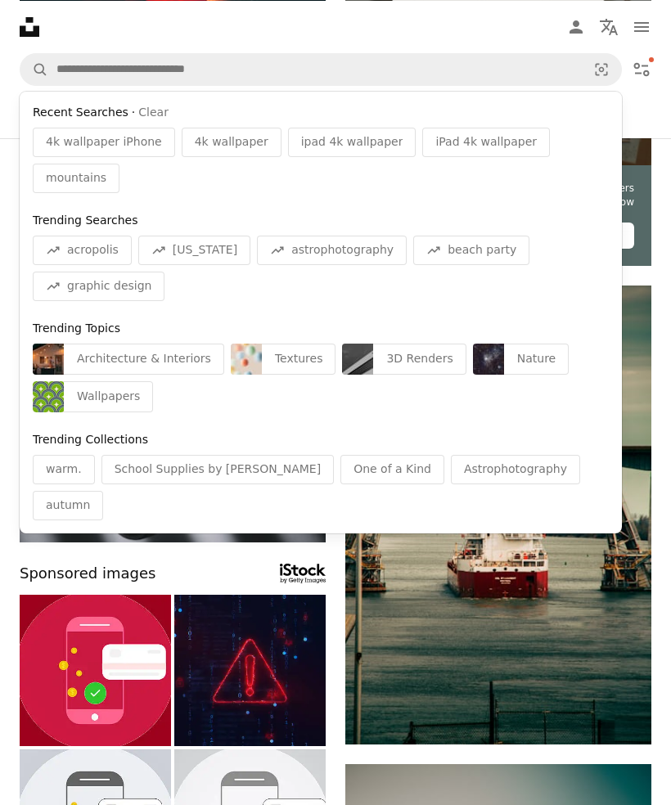
click at [652, 66] on button "Filters" at bounding box center [641, 68] width 33 height 33
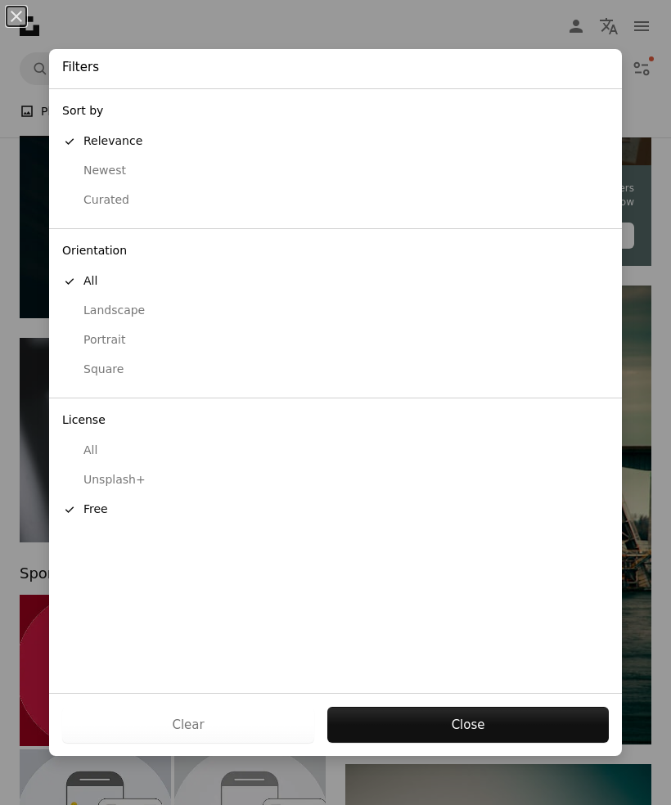
click at [150, 306] on div "Landscape" at bounding box center [335, 311] width 546 height 16
click at [426, 743] on button "Apply" at bounding box center [467, 725] width 282 height 36
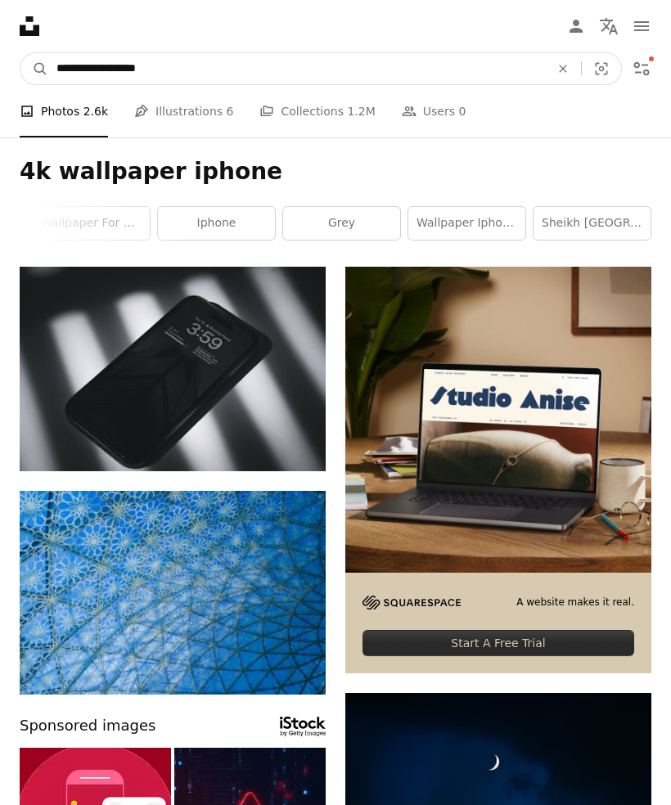
click at [364, 62] on input "**********" at bounding box center [296, 68] width 496 height 31
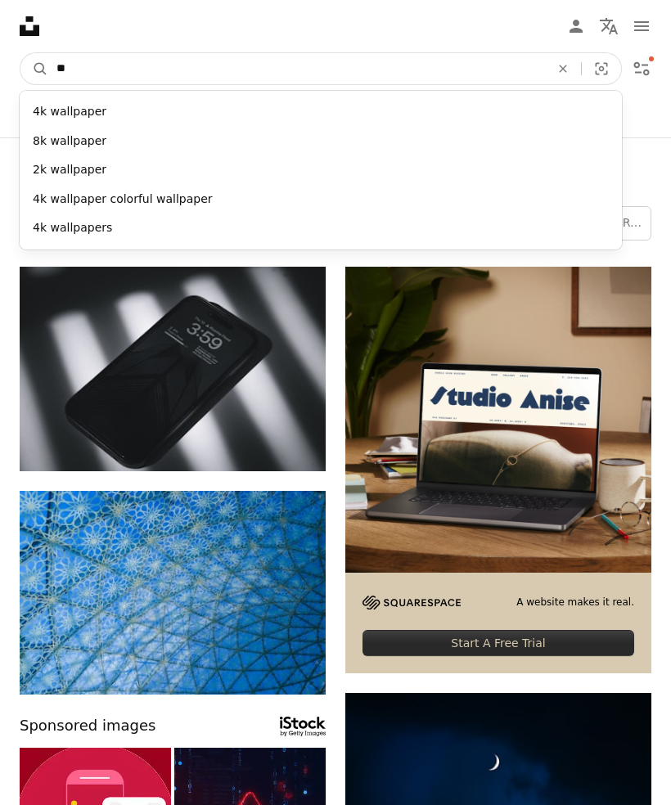
type input "*"
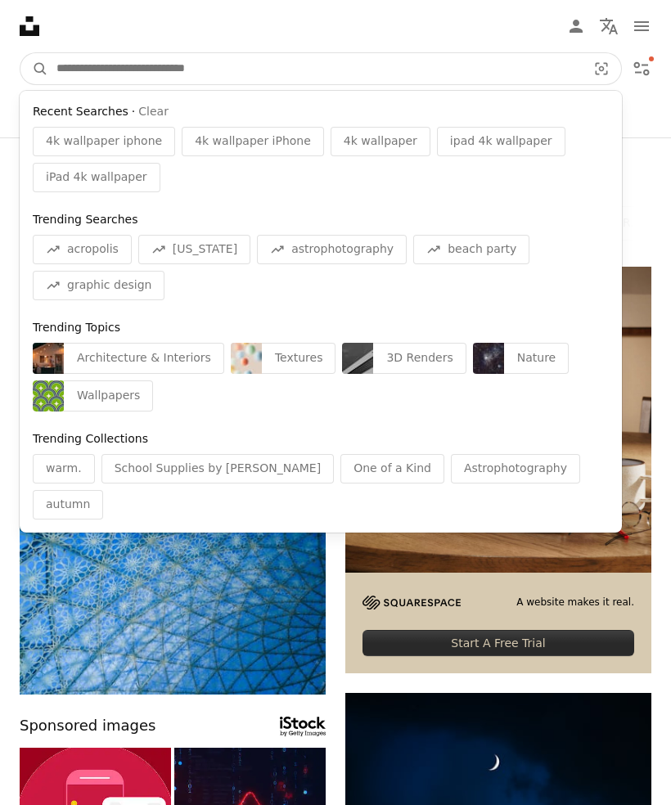
scroll to position [0, 496]
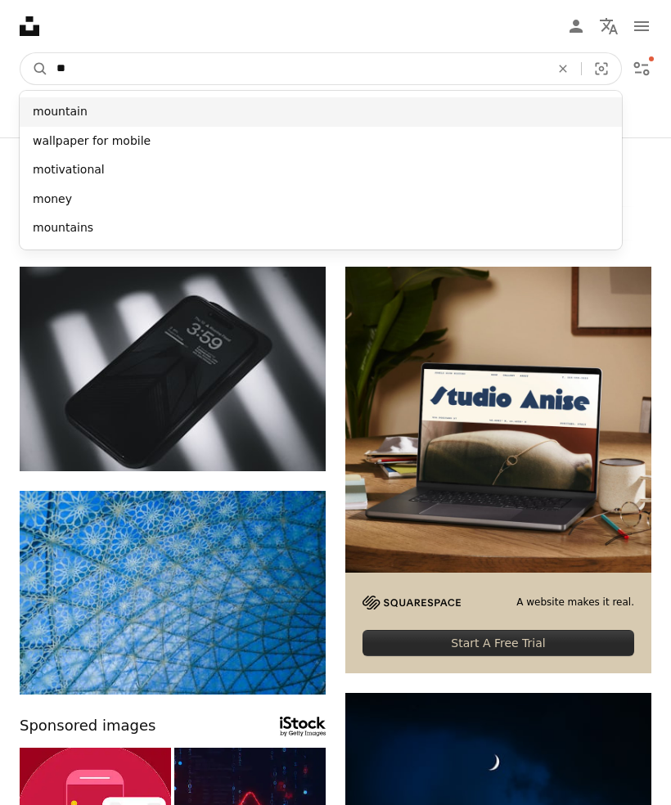
type input "**"
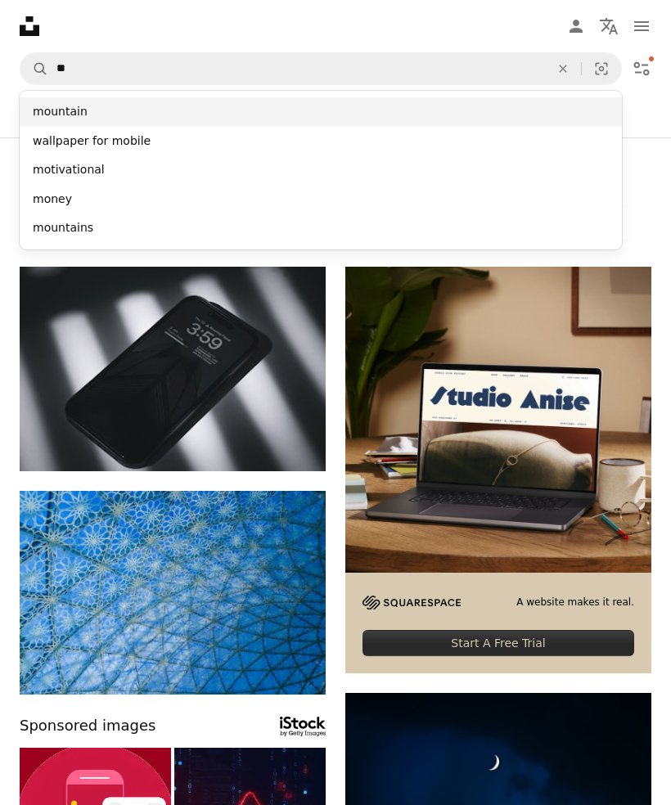
click at [273, 101] on div "mountain" at bounding box center [321, 111] width 602 height 29
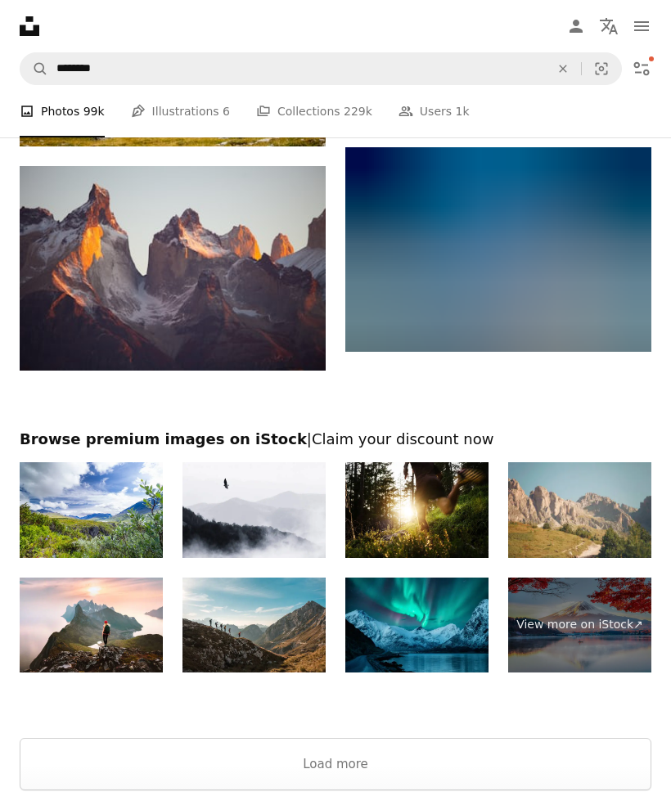
scroll to position [2687, 0]
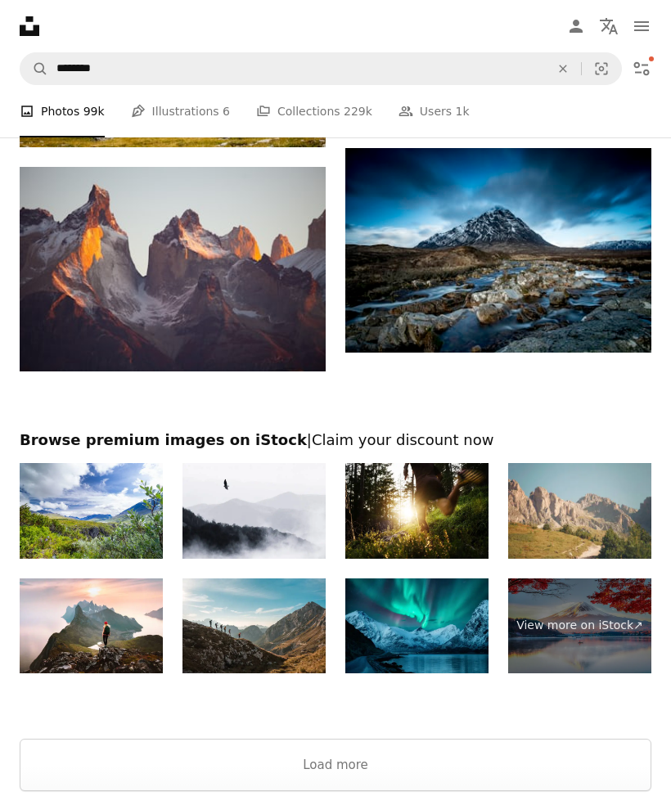
click at [354, 745] on button "Load more" at bounding box center [335, 764] width 631 height 52
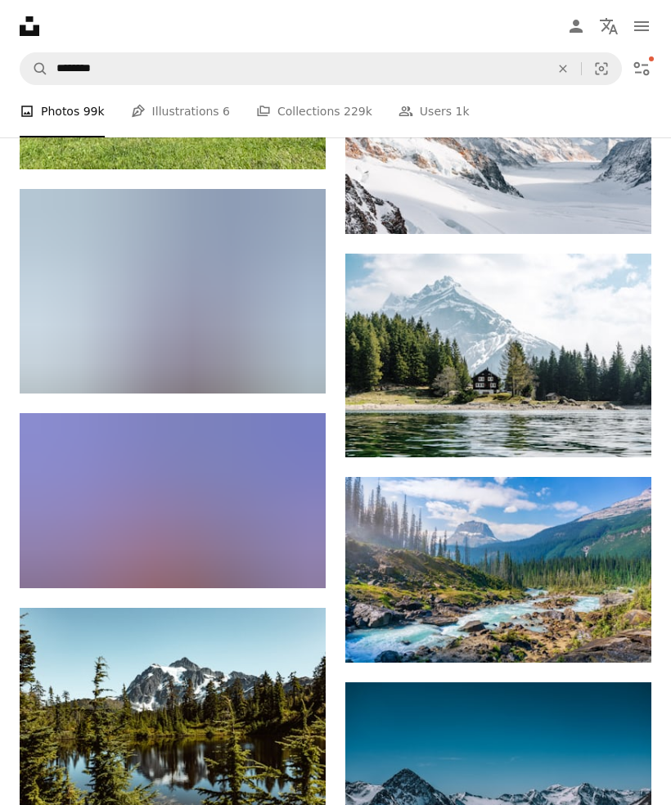
scroll to position [10962, 0]
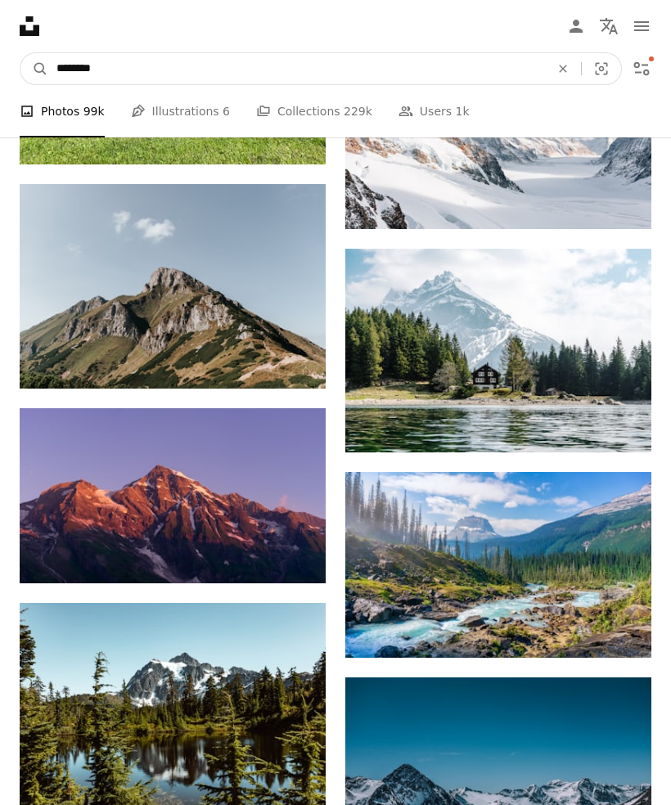
click at [461, 75] on input "********" at bounding box center [296, 68] width 496 height 31
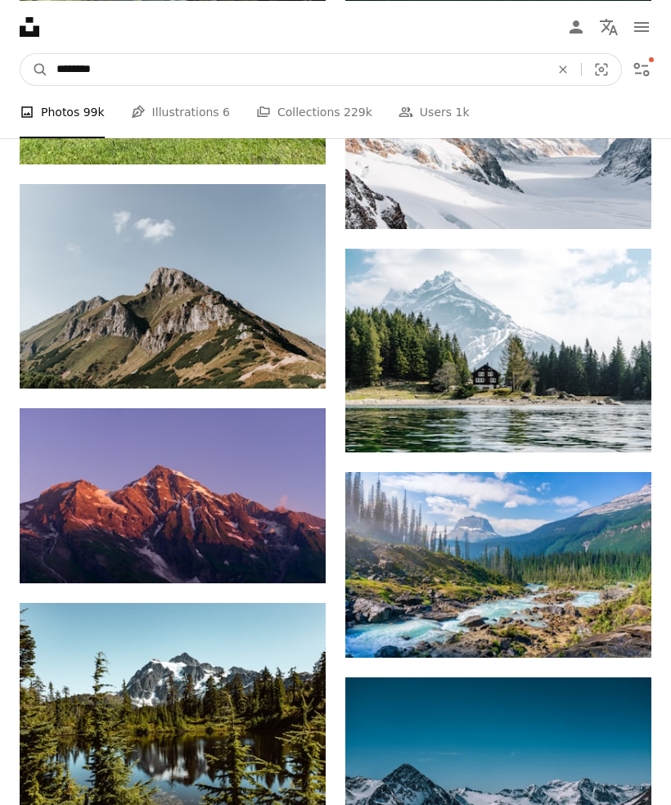
scroll to position [10961, 0]
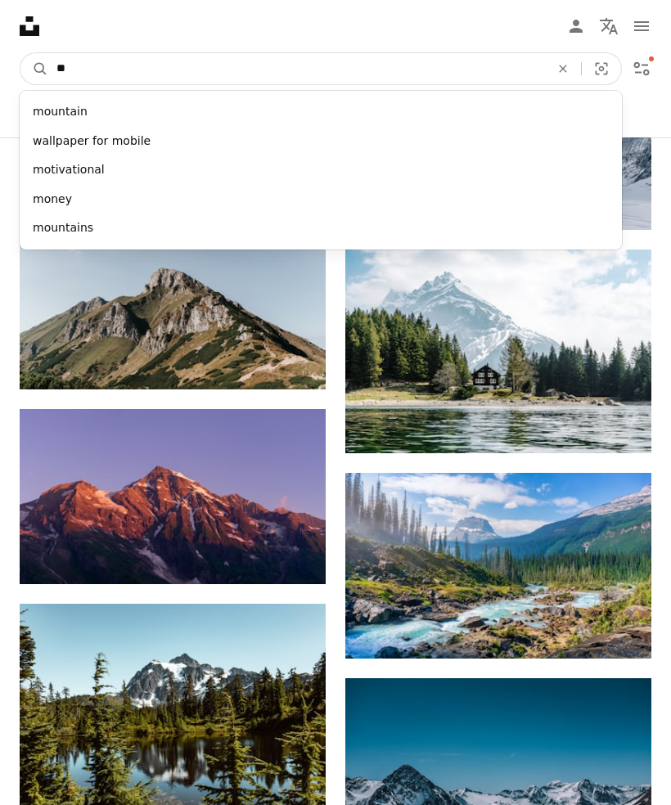
type input "*"
type input "****"
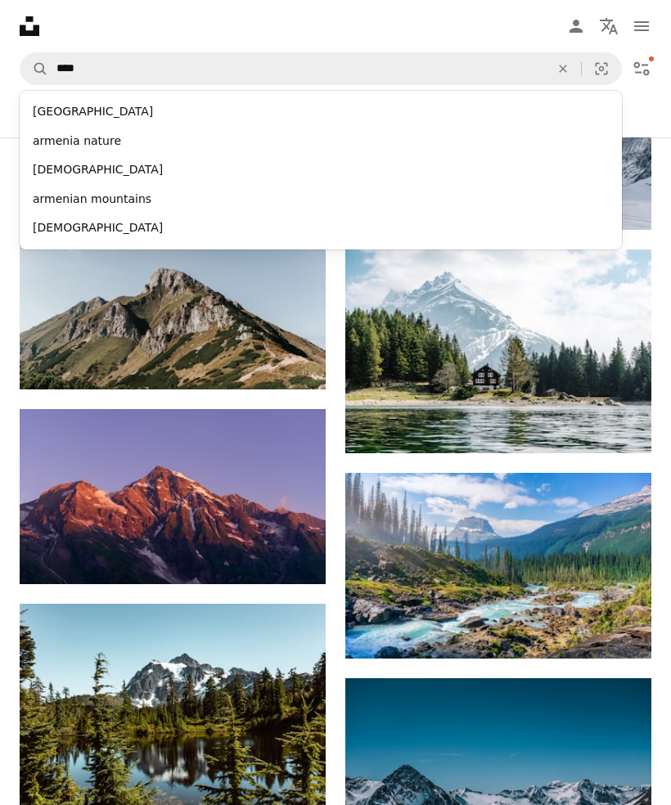
click at [340, 110] on div "[GEOGRAPHIC_DATA]" at bounding box center [321, 111] width 602 height 29
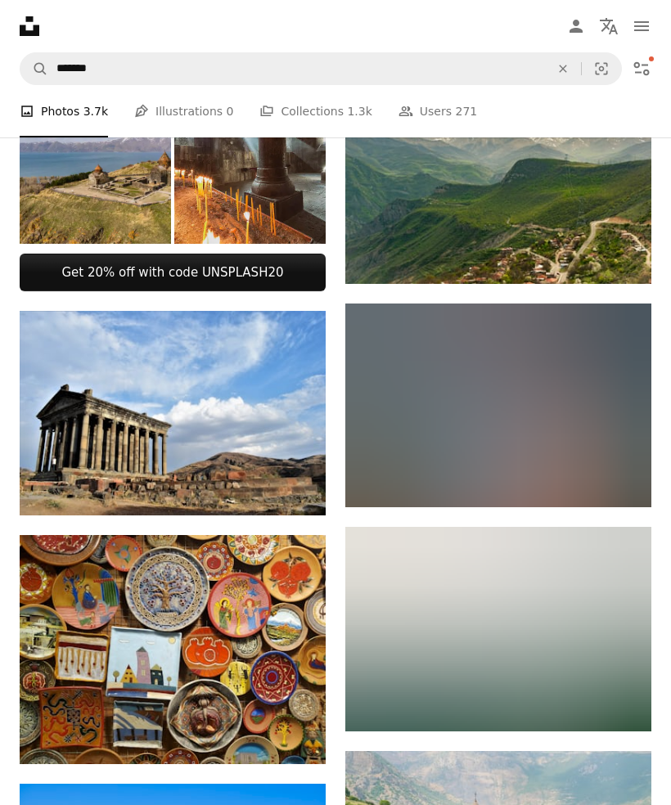
scroll to position [837, 0]
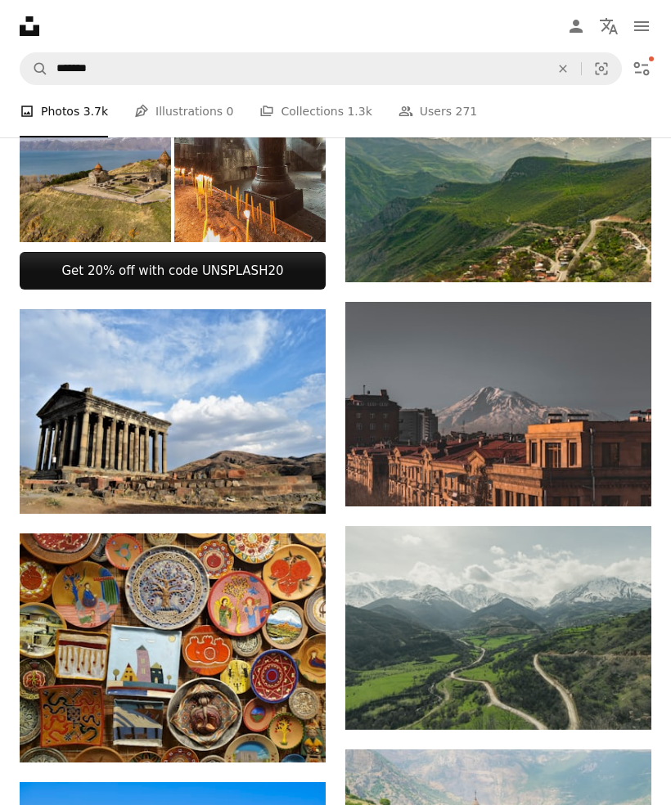
click at [531, 400] on img at bounding box center [498, 404] width 306 height 204
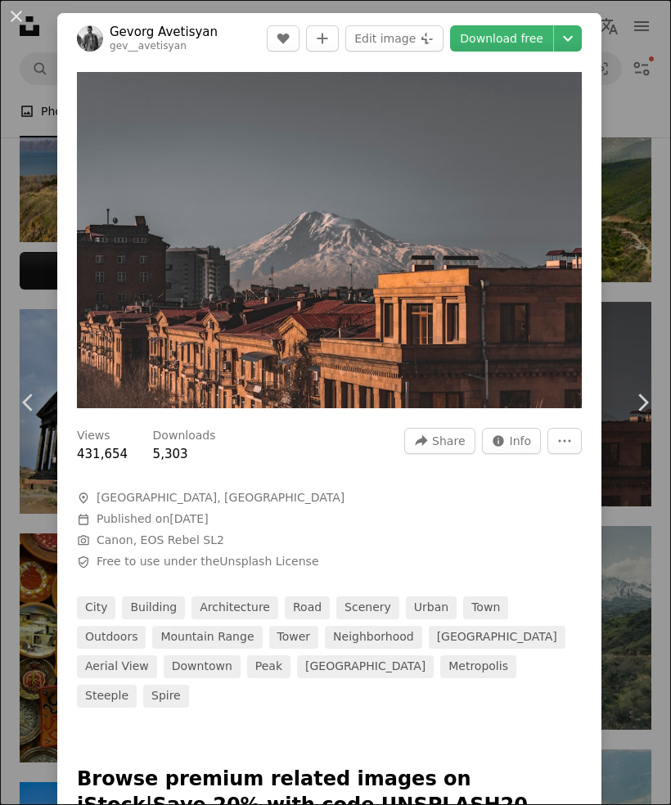
click at [540, 40] on link "Download free" at bounding box center [501, 38] width 103 height 26
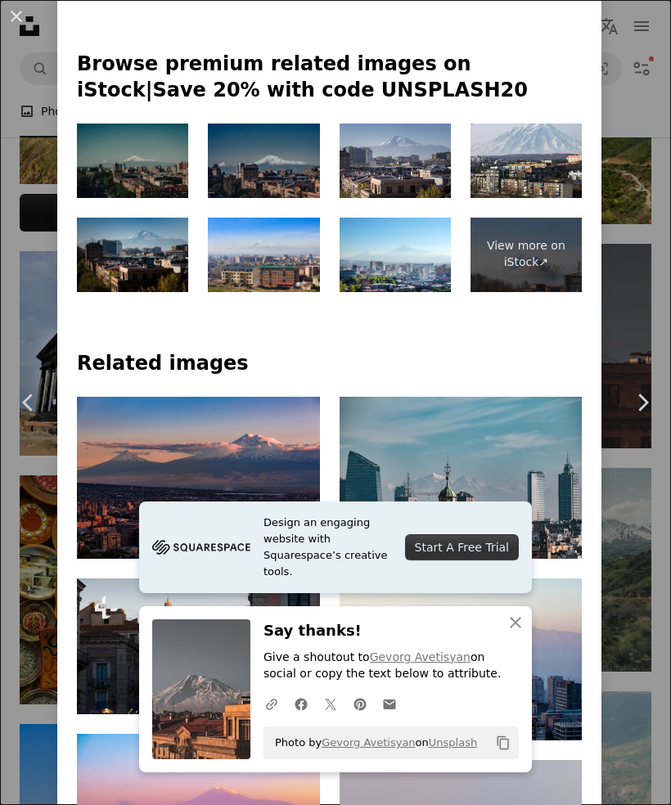
scroll to position [719, 0]
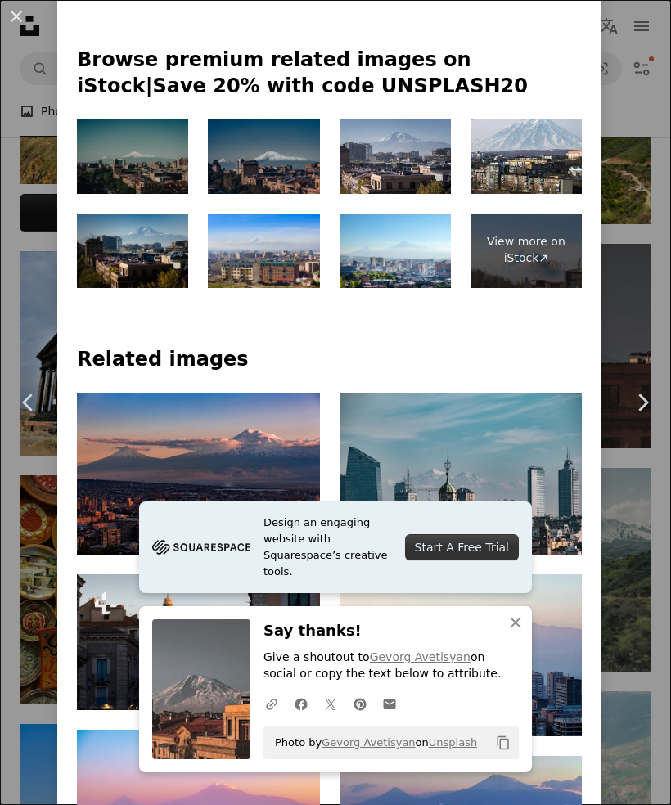
click at [617, 92] on div "An X shape Chevron left Chevron right [PERSON_NAME] gev__avetisyan A heart A pl…" at bounding box center [335, 402] width 671 height 805
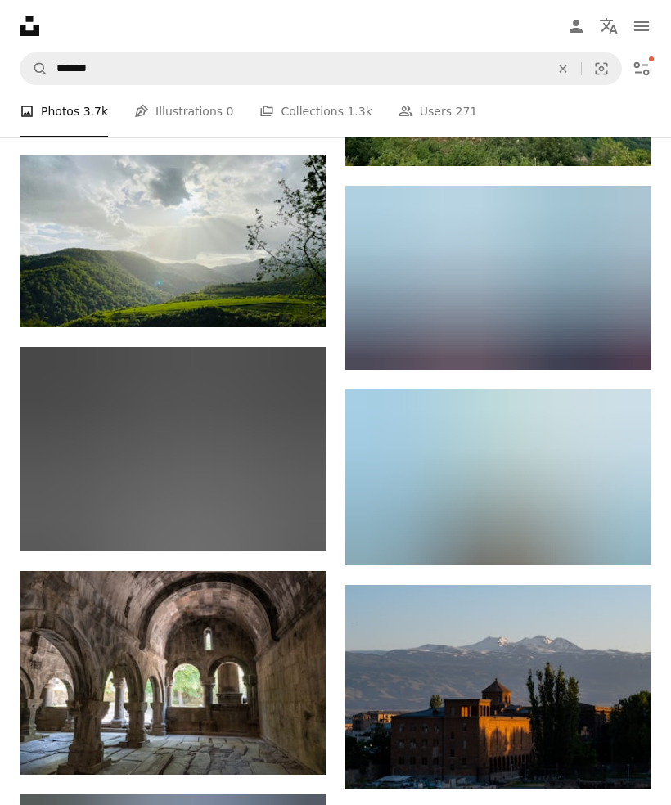
scroll to position [5806, 0]
